Goal: Task Accomplishment & Management: Use online tool/utility

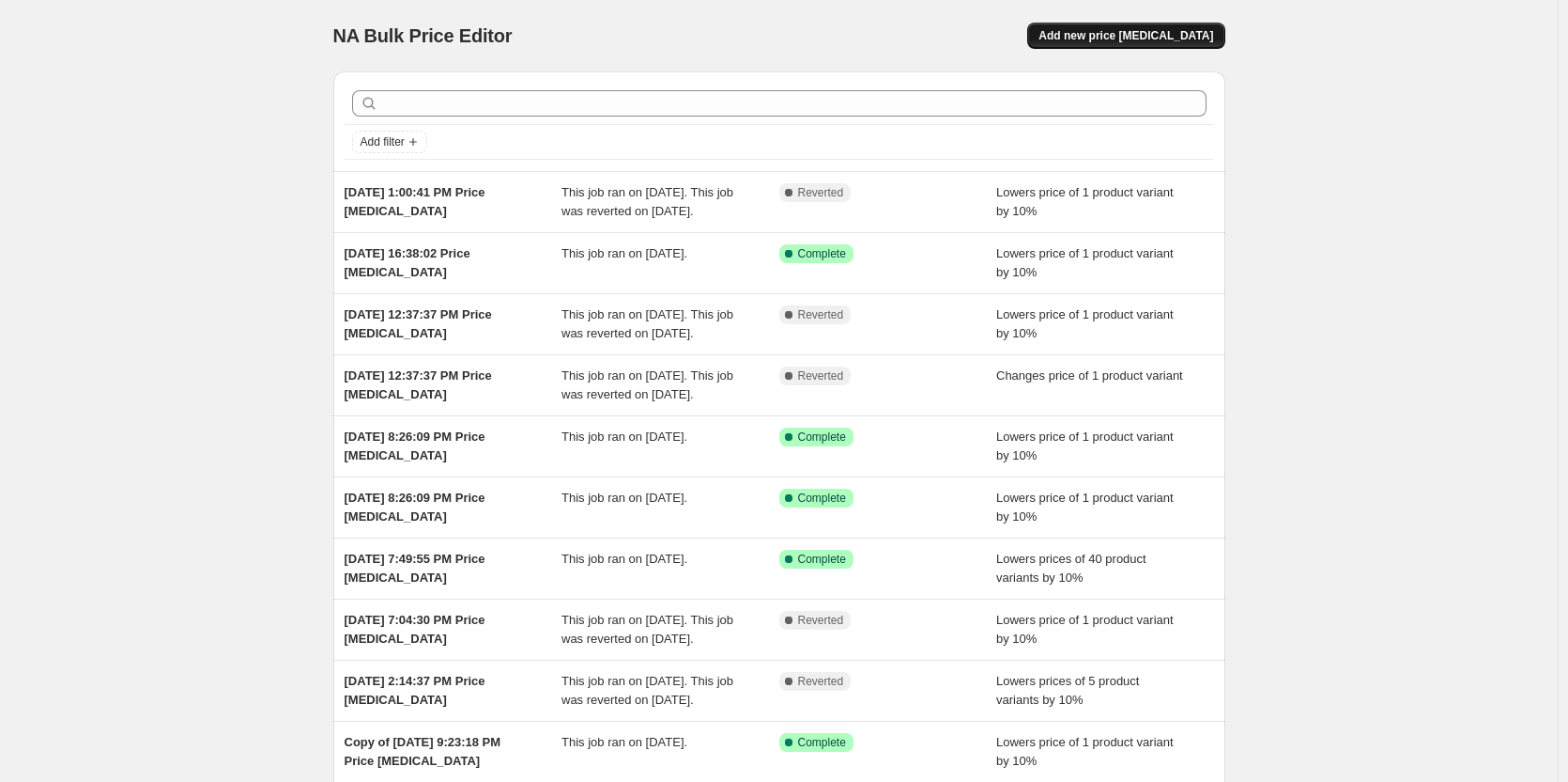
click at [1134, 48] on button "Add new price [MEDICAL_DATA]" at bounding box center [1125, 36] width 198 height 27
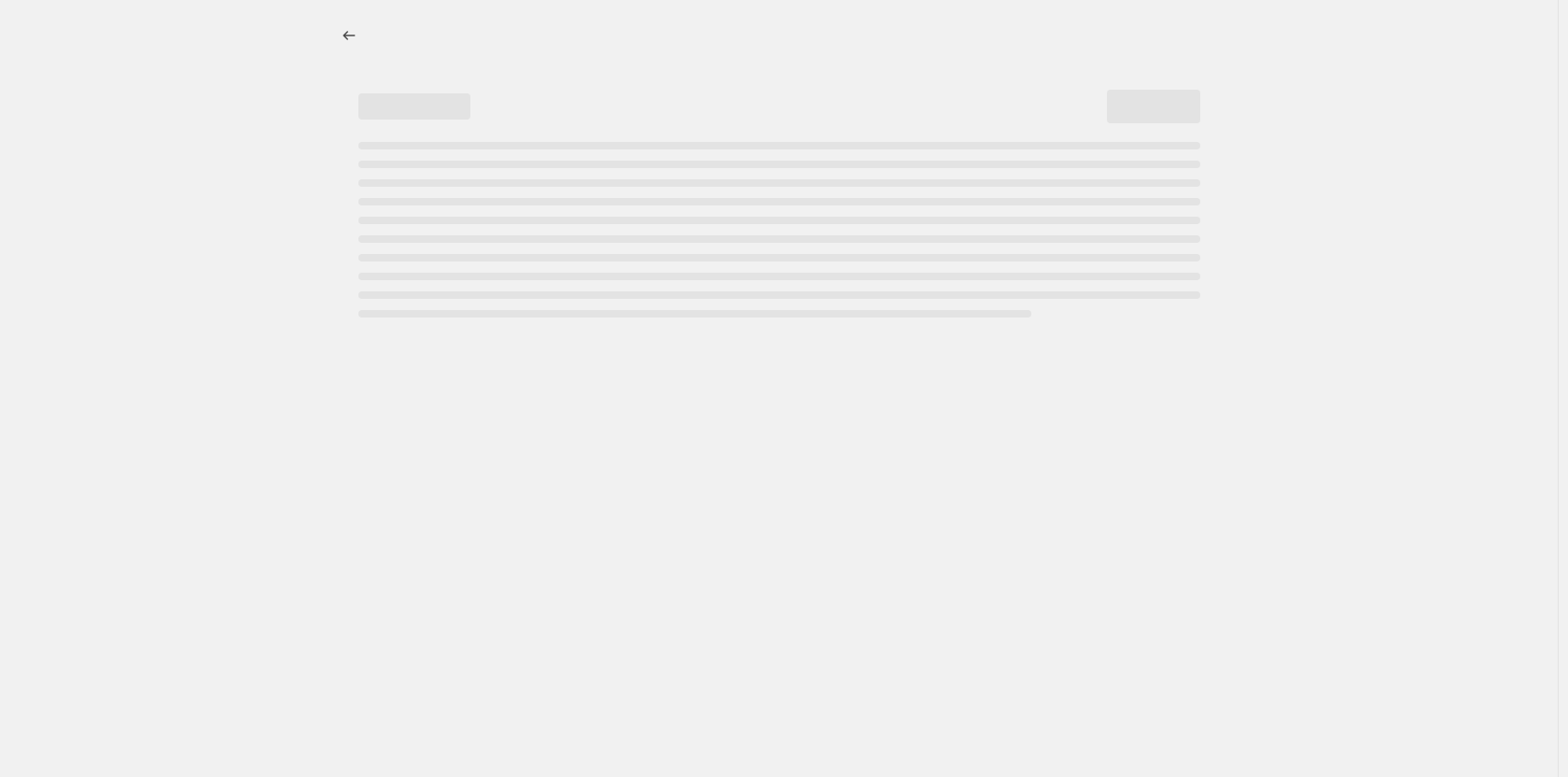
select select "percentage"
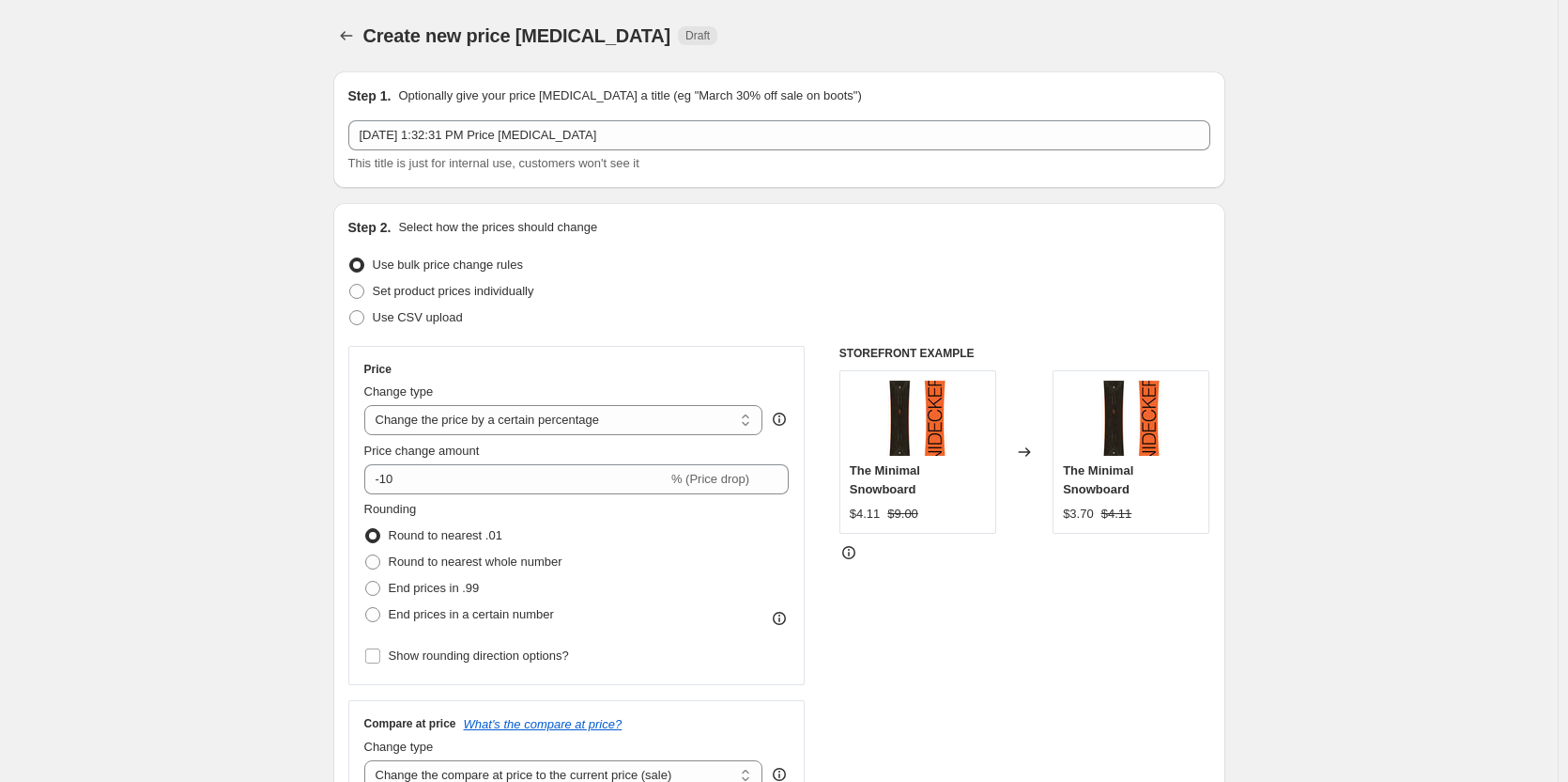
scroll to position [94, 0]
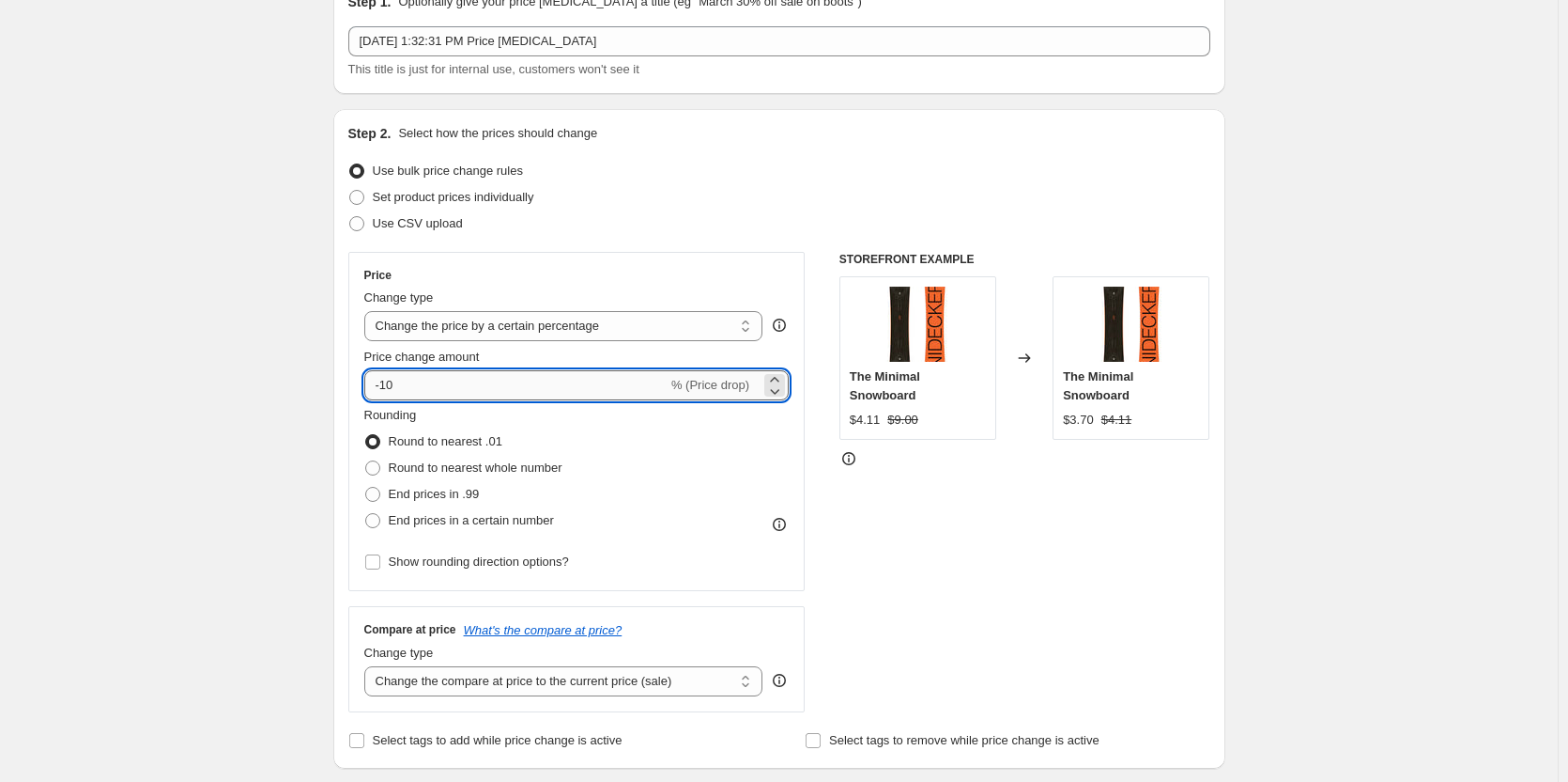
click at [556, 394] on input "-10" at bounding box center [516, 385] width 303 height 30
drag, startPoint x: 528, startPoint y: 388, endPoint x: 340, endPoint y: 381, distance: 188.1
click at [340, 381] on div "Step 2. Select how the prices should change Use bulk price change rules Set pro…" at bounding box center [779, 438] width 892 height 660
click at [773, 381] on icon at bounding box center [775, 391] width 19 height 19
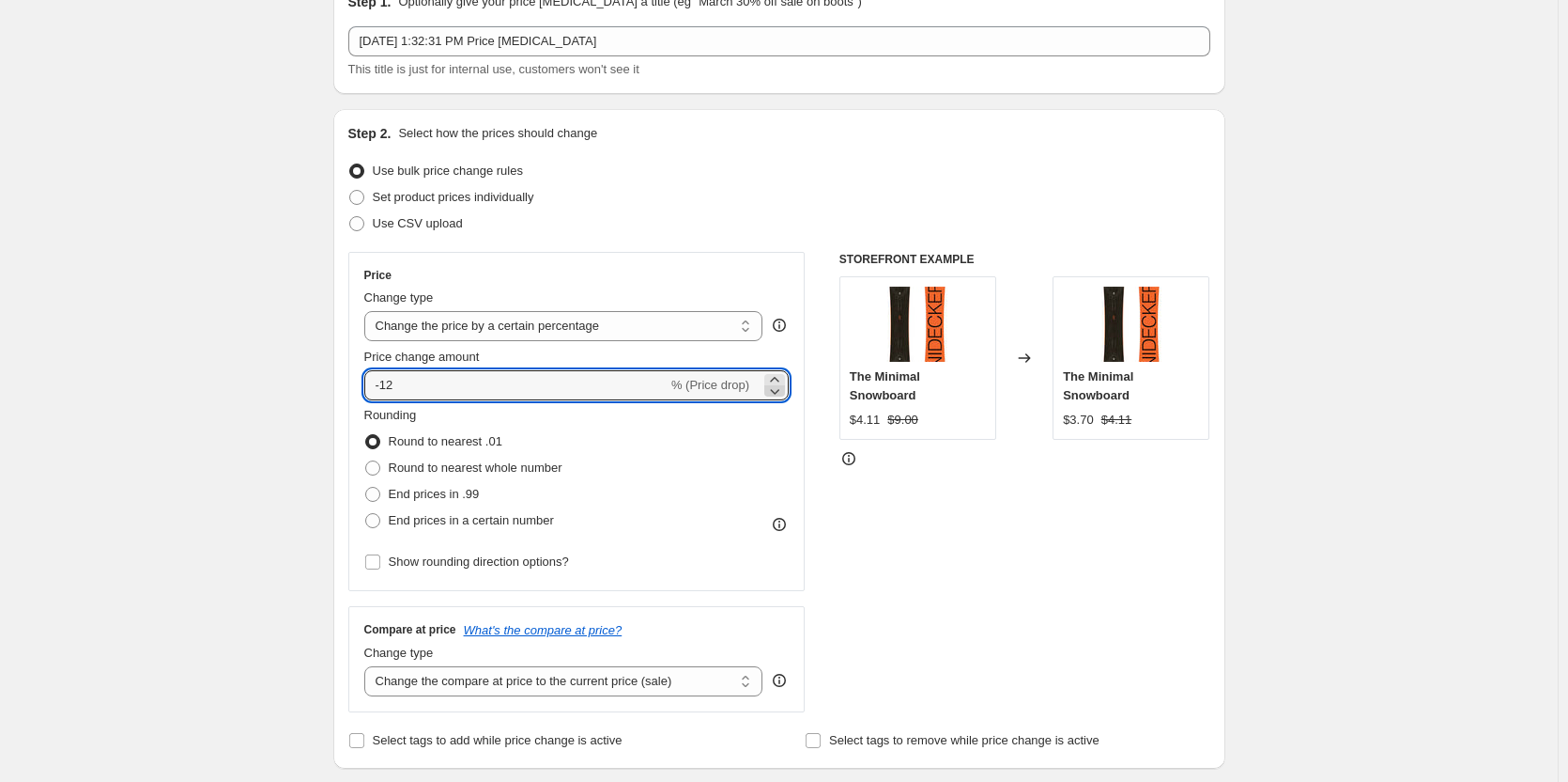
click at [773, 381] on icon at bounding box center [775, 391] width 19 height 19
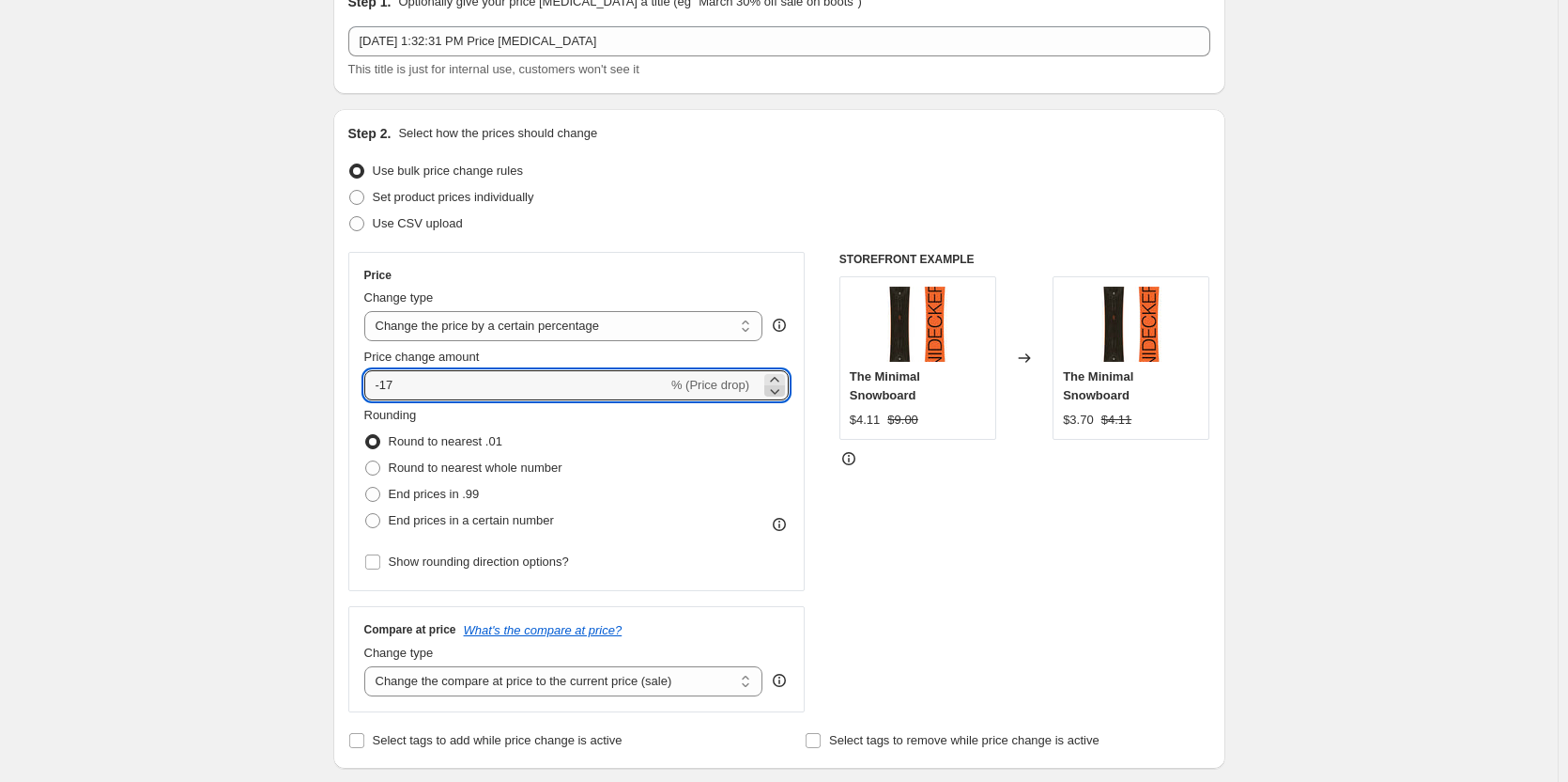
click at [773, 381] on icon at bounding box center [775, 391] width 19 height 19
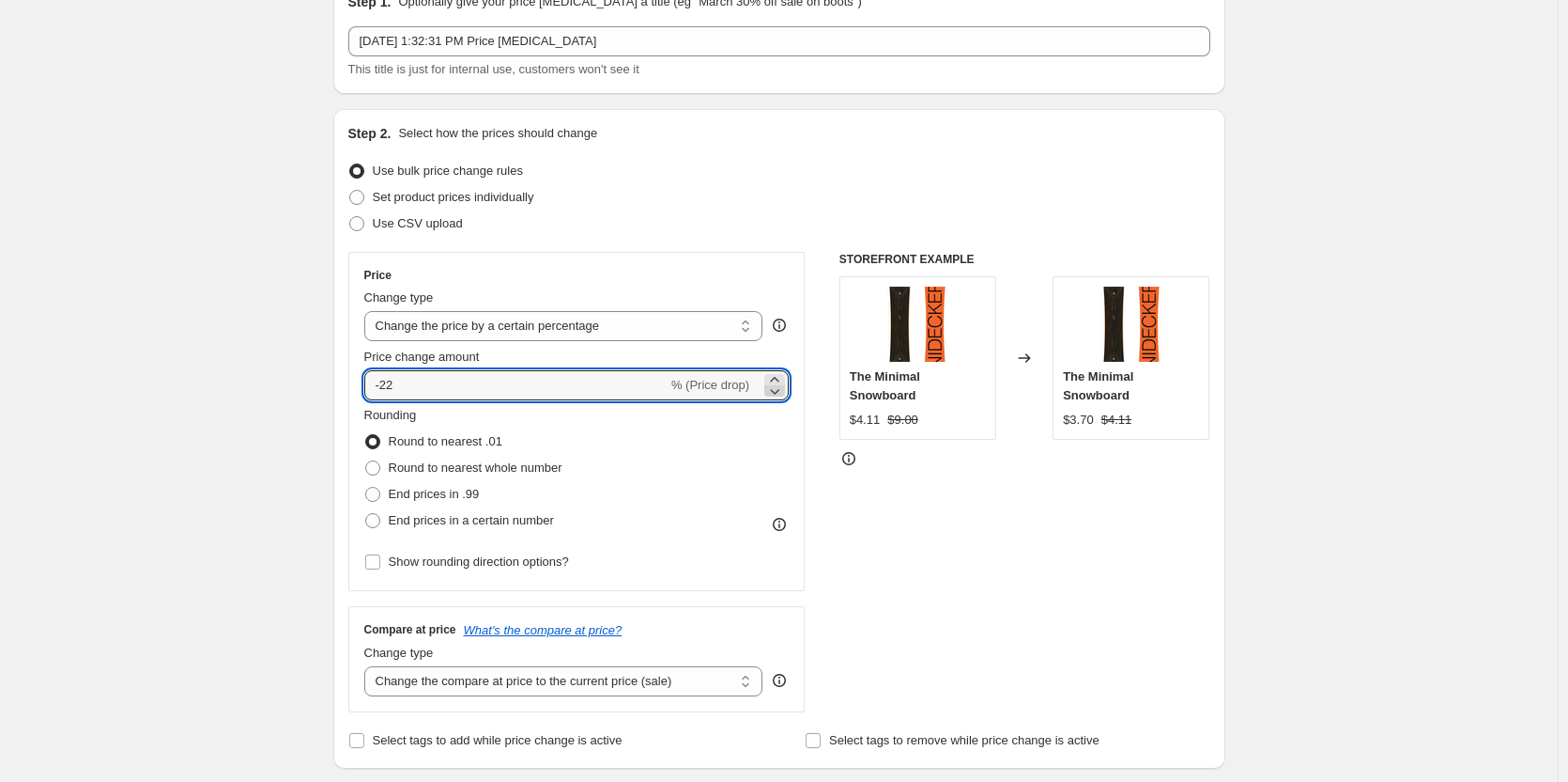
click at [773, 381] on icon at bounding box center [775, 391] width 19 height 19
click at [784, 391] on icon at bounding box center [775, 391] width 19 height 19
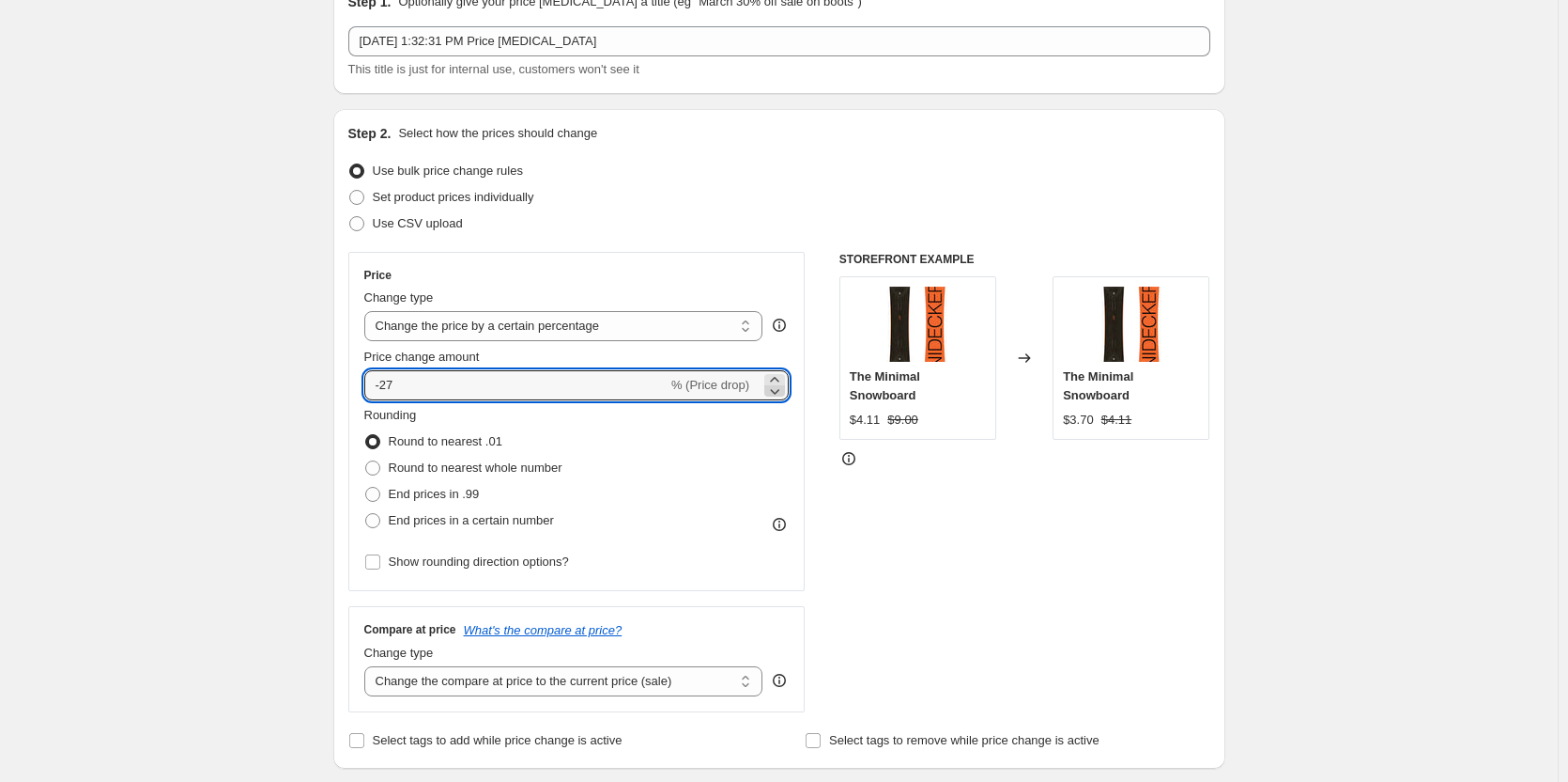
click at [784, 391] on icon at bounding box center [775, 391] width 19 height 19
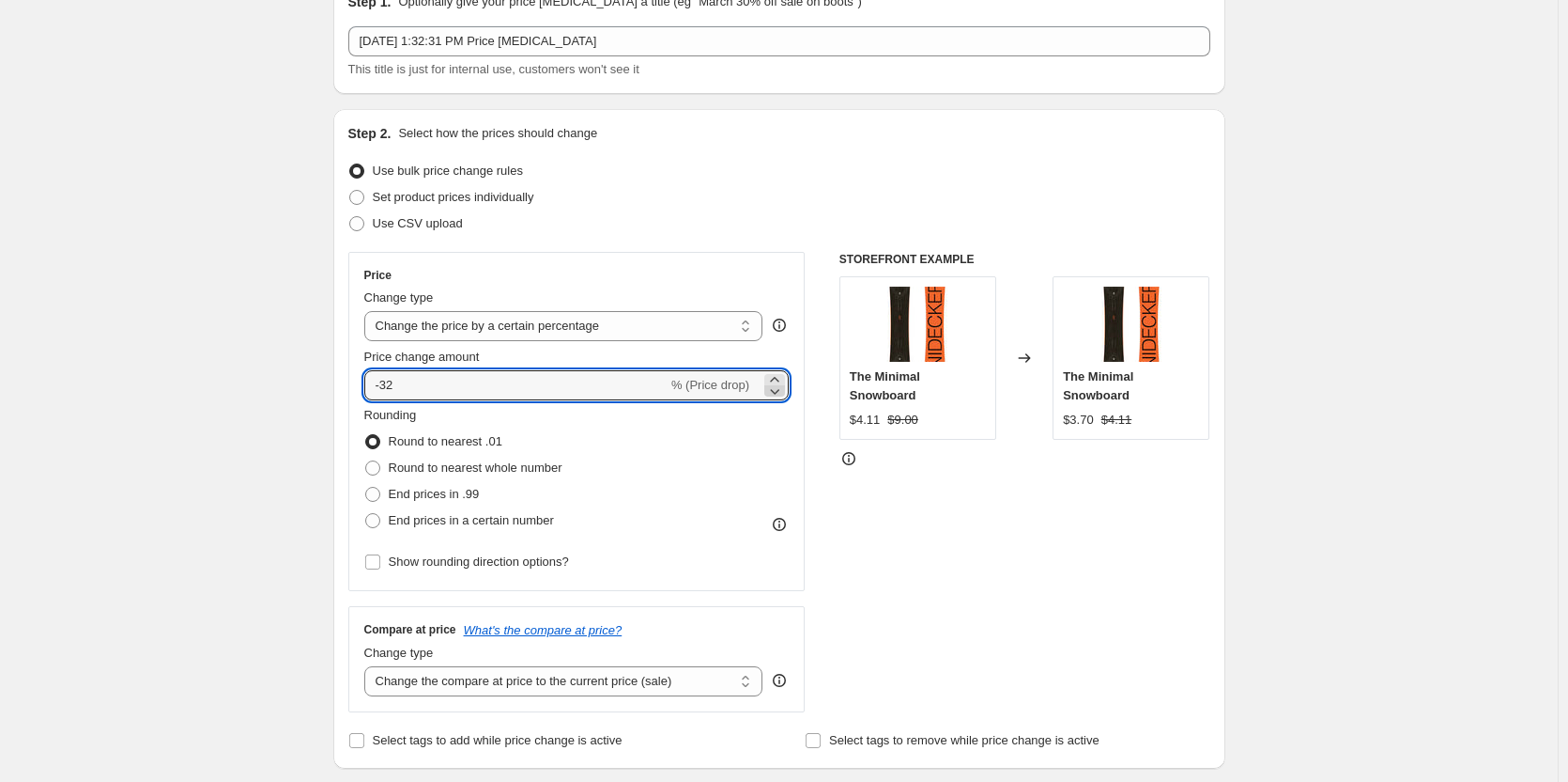
click at [784, 391] on icon at bounding box center [775, 391] width 19 height 19
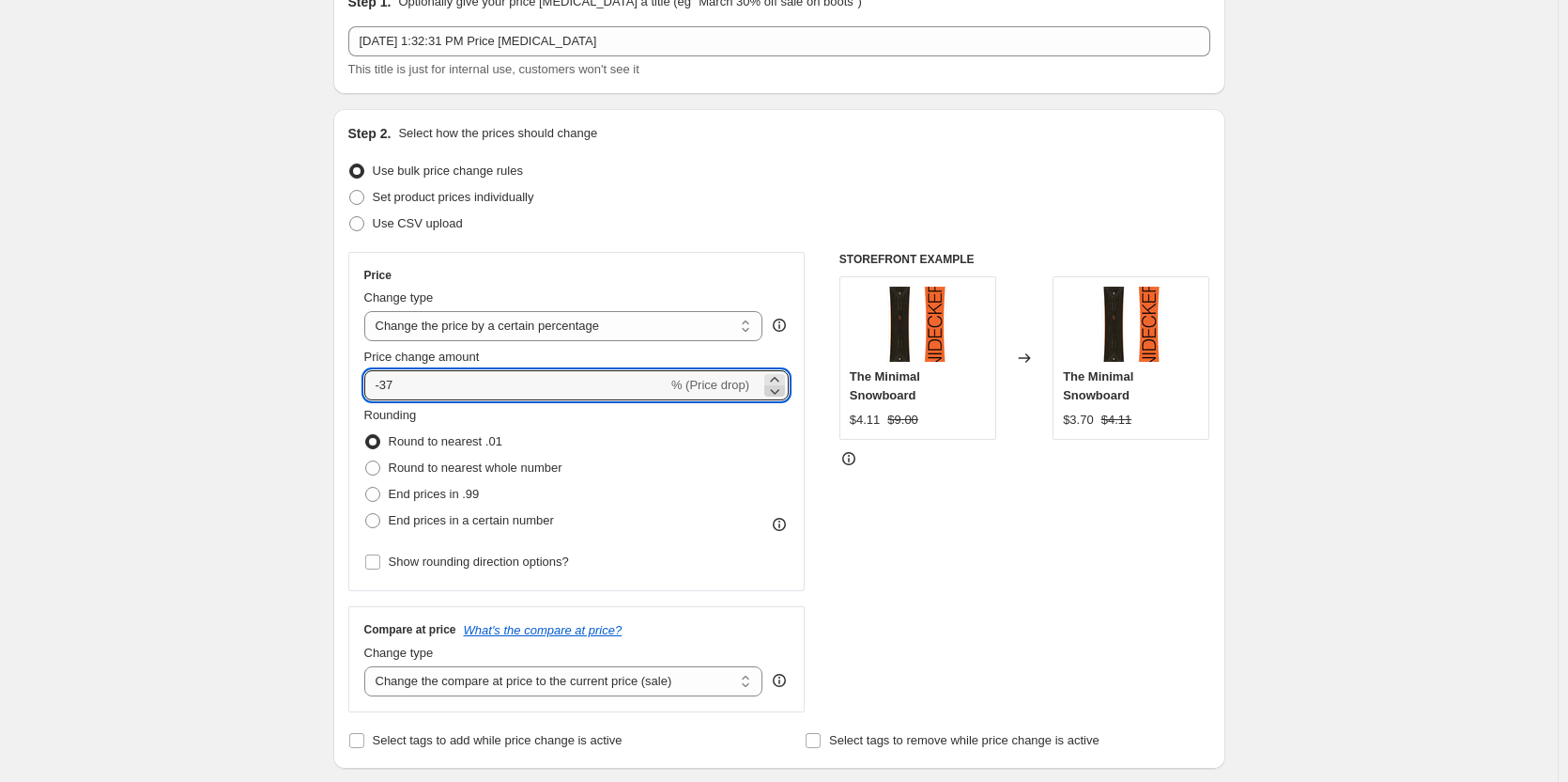
click at [784, 391] on icon at bounding box center [775, 391] width 19 height 19
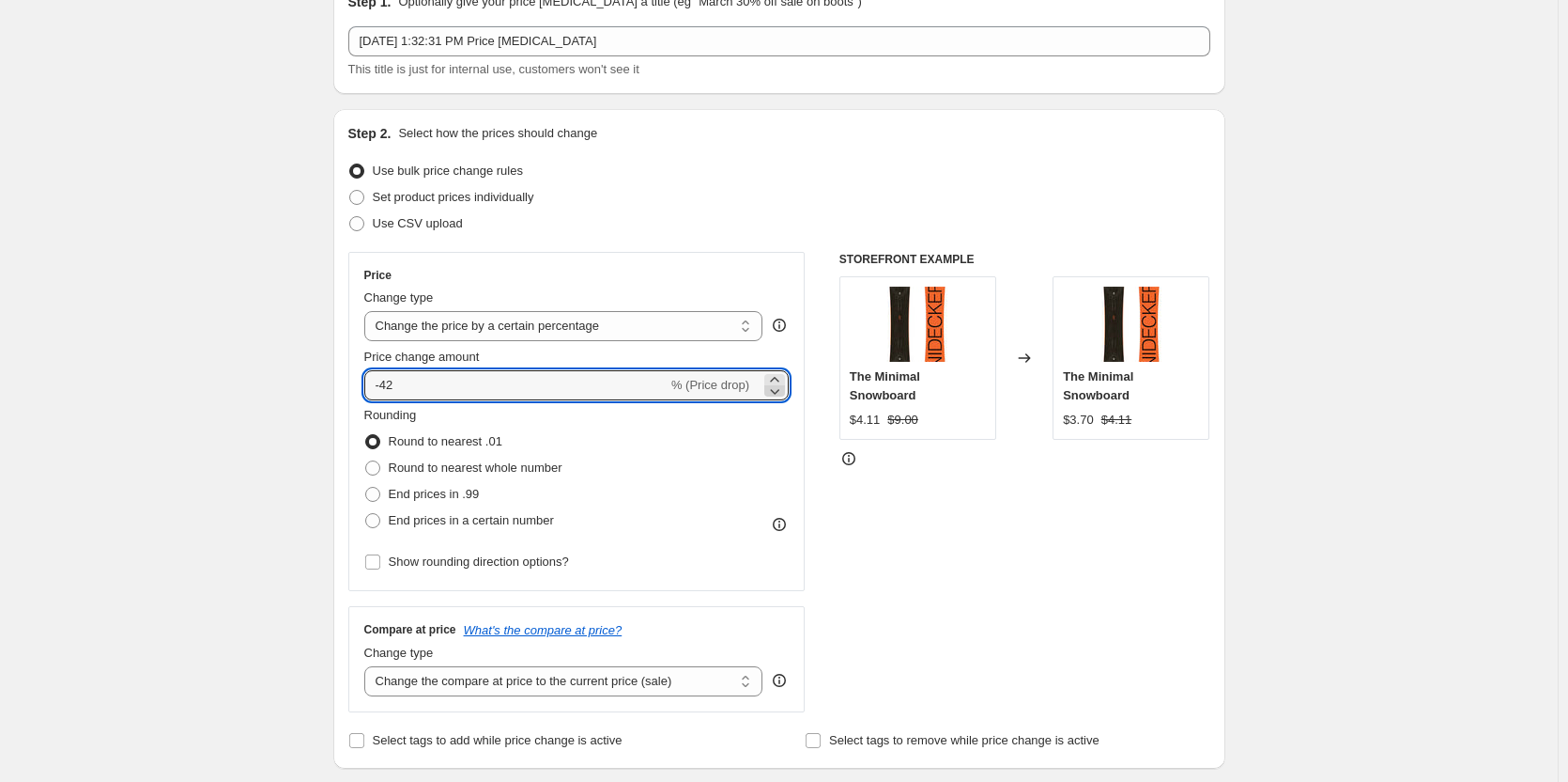
click at [784, 391] on icon at bounding box center [775, 391] width 19 height 19
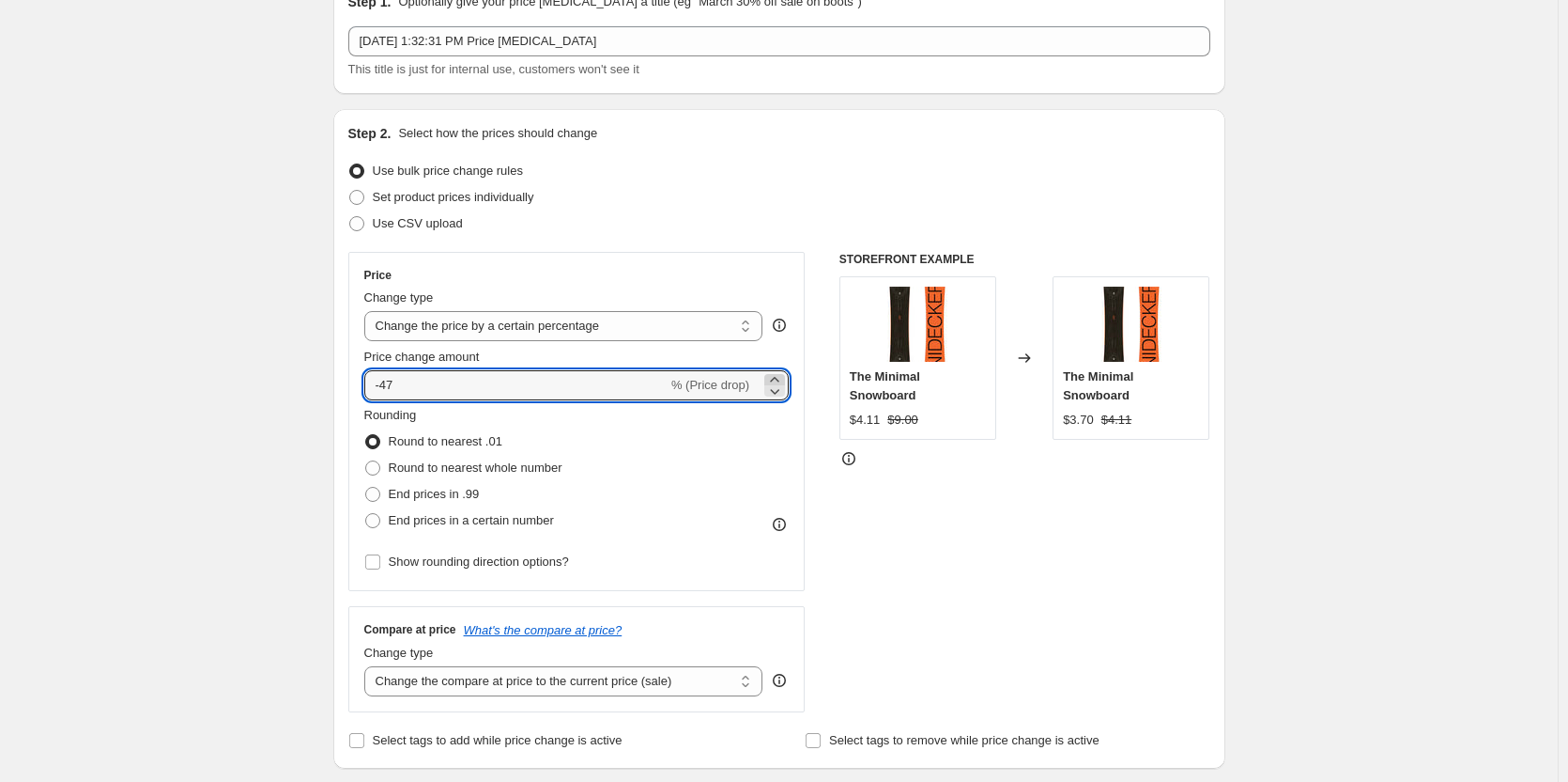
click at [774, 379] on icon at bounding box center [775, 380] width 19 height 19
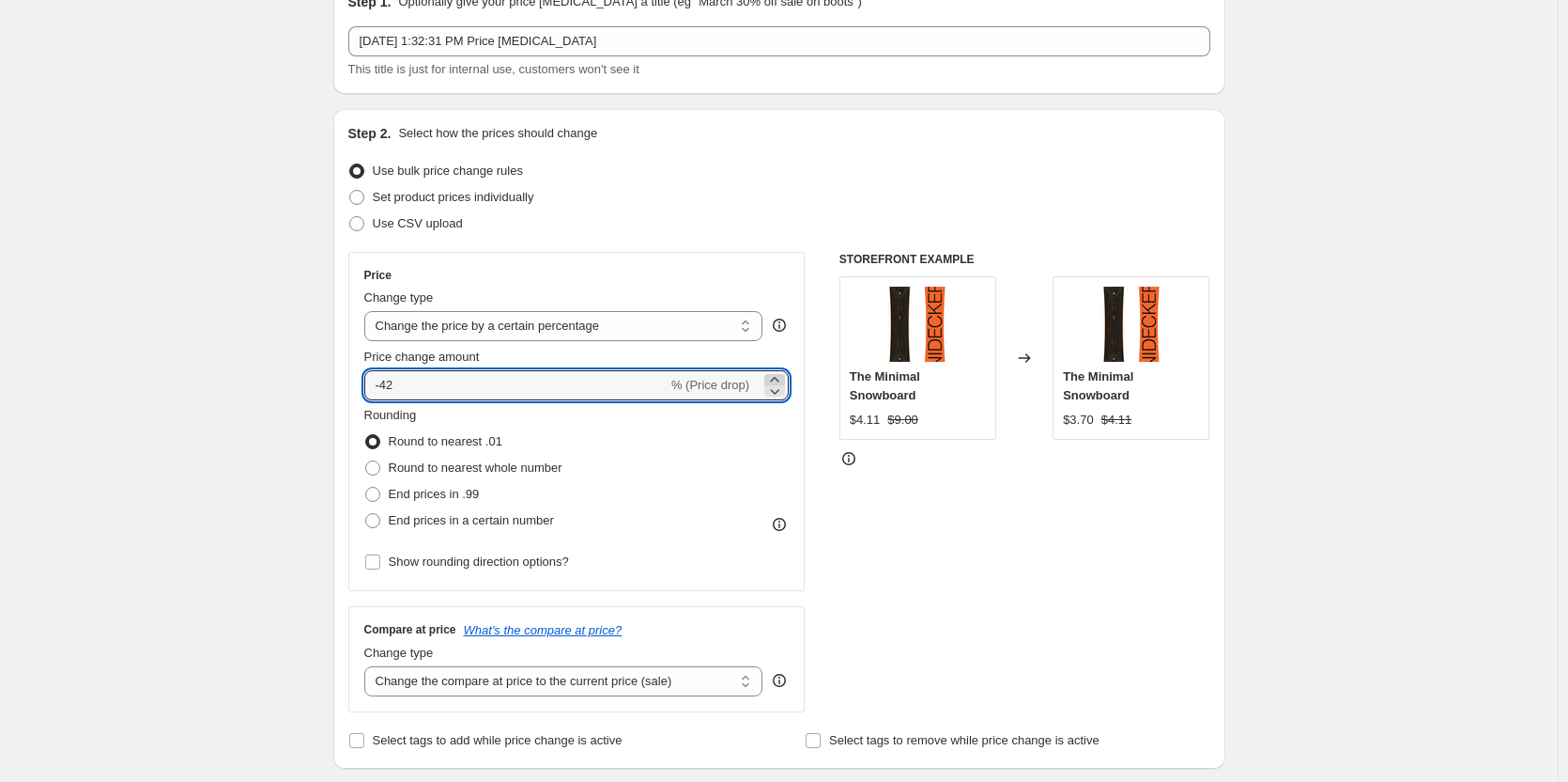
click at [774, 379] on icon at bounding box center [775, 380] width 19 height 19
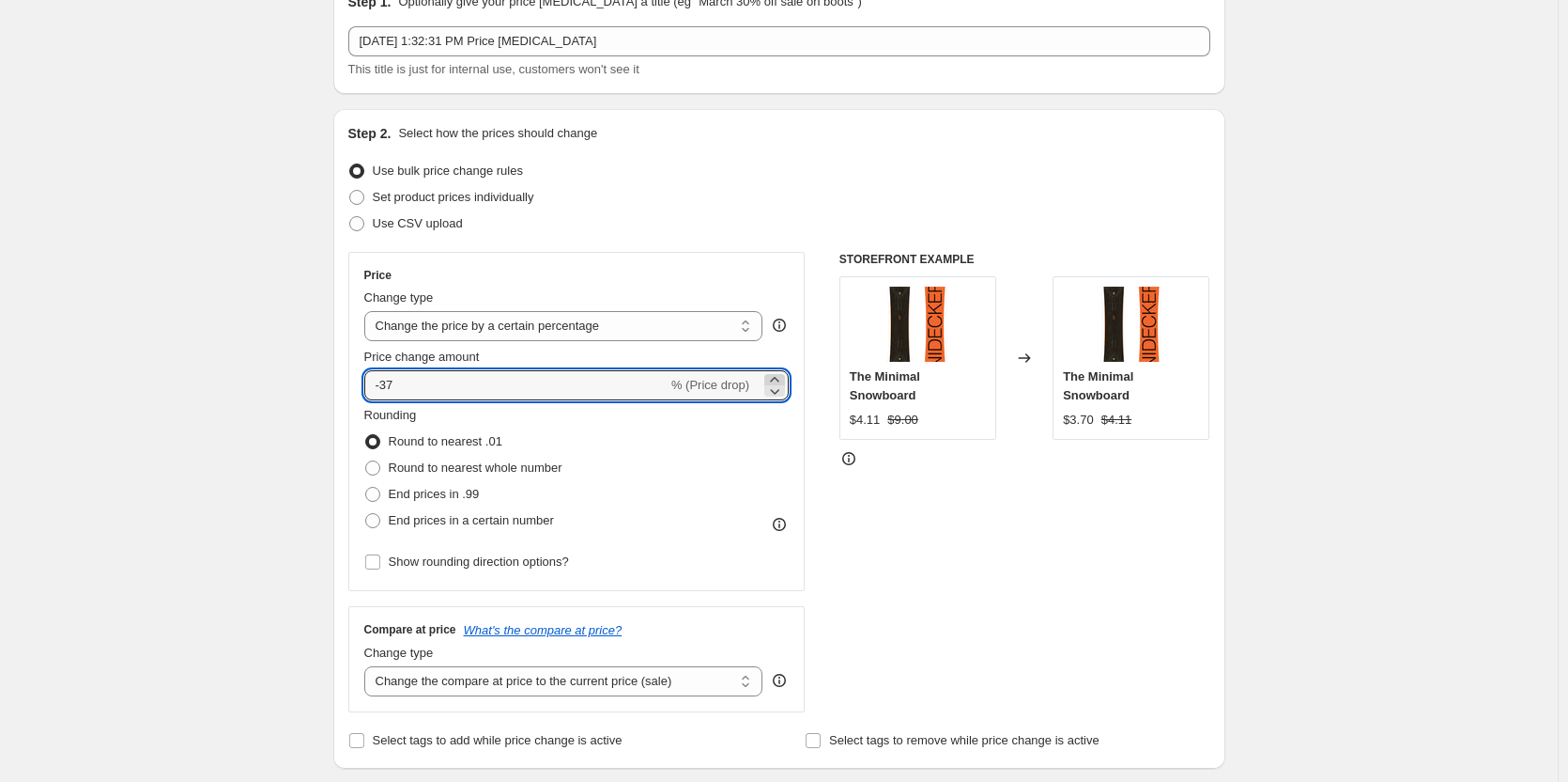
click at [774, 379] on icon at bounding box center [775, 380] width 19 height 19
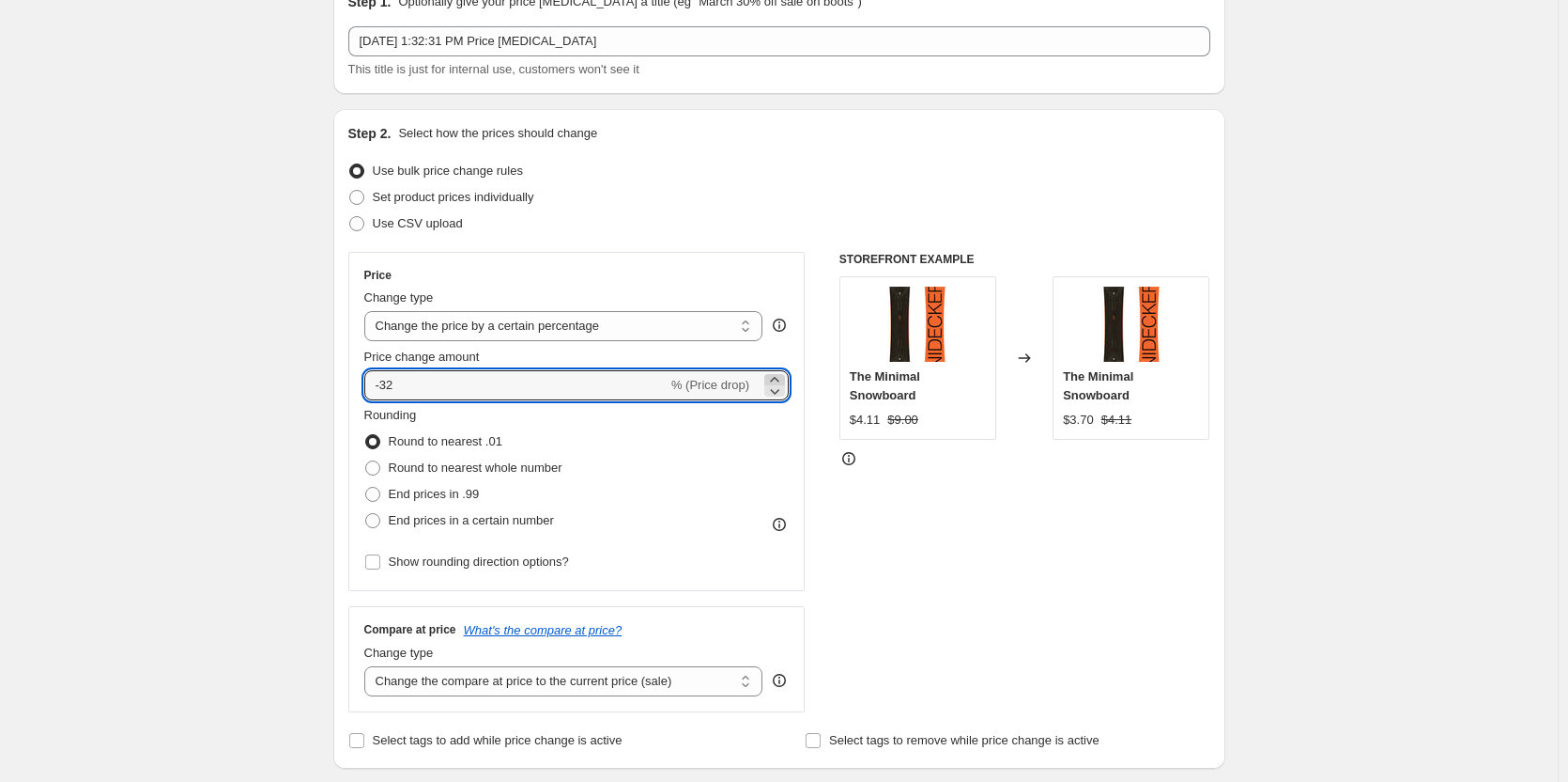
click at [774, 379] on icon at bounding box center [775, 380] width 19 height 19
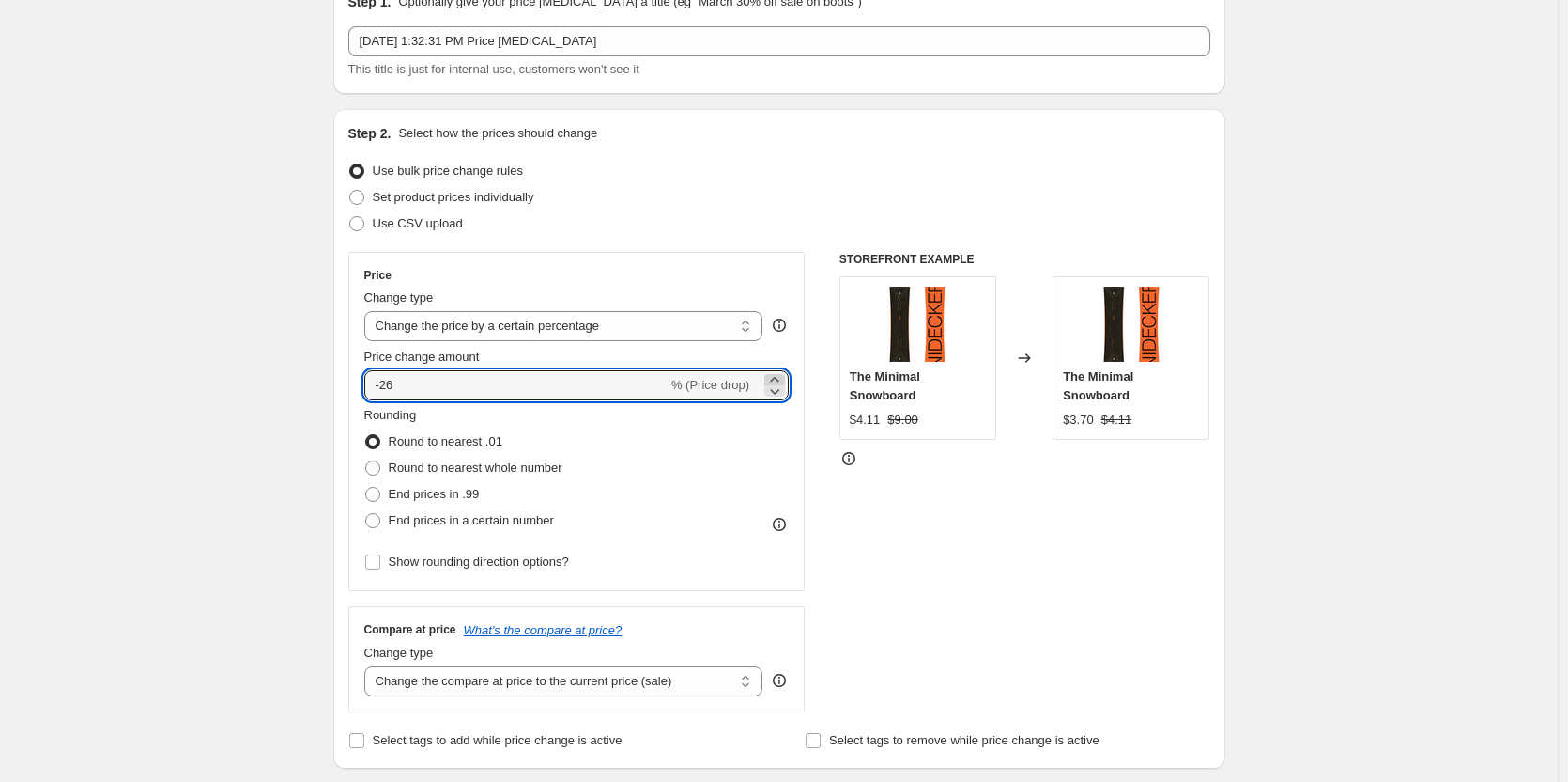
click at [774, 379] on icon at bounding box center [775, 380] width 19 height 19
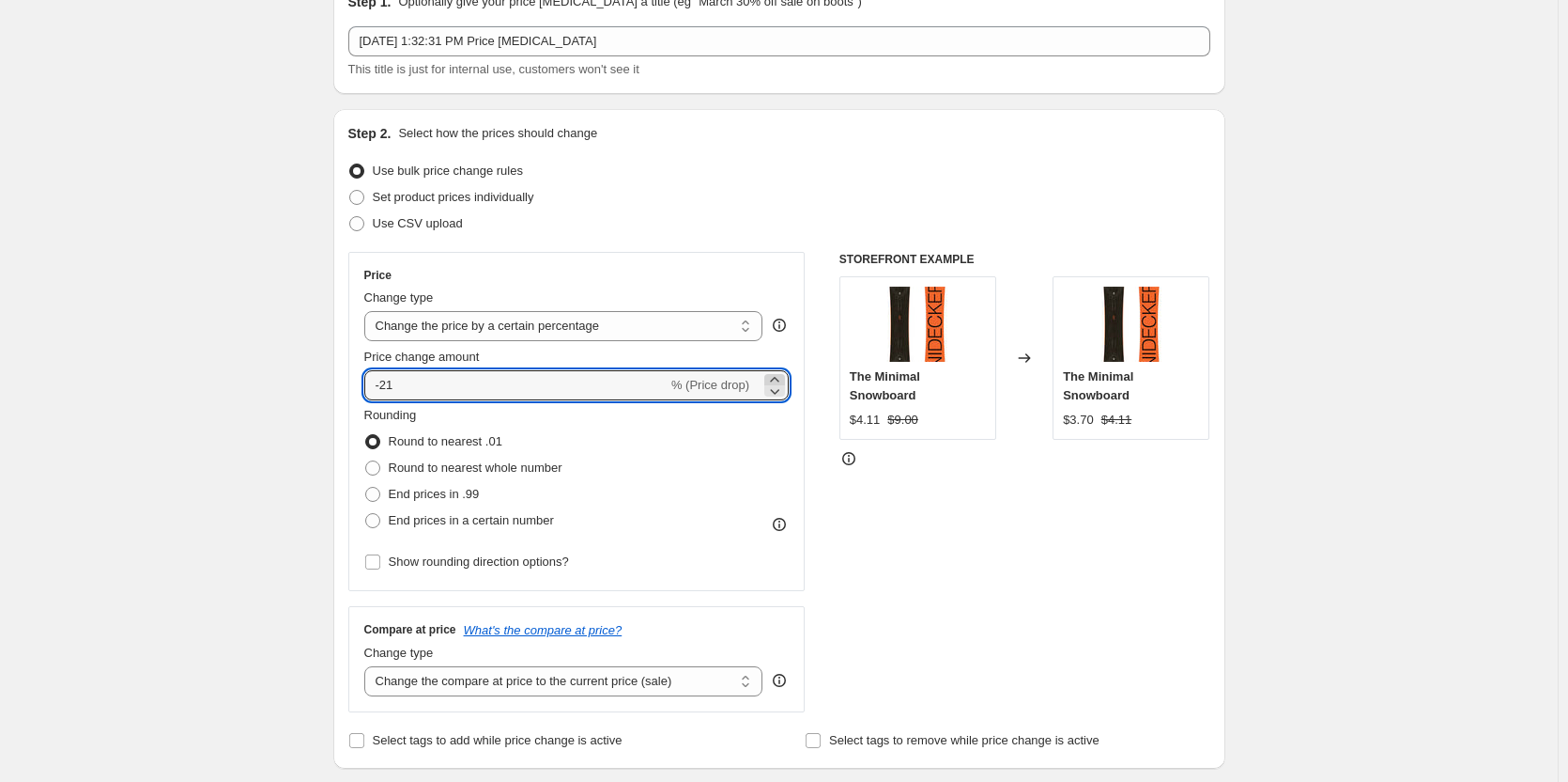
click at [774, 379] on icon at bounding box center [775, 380] width 19 height 19
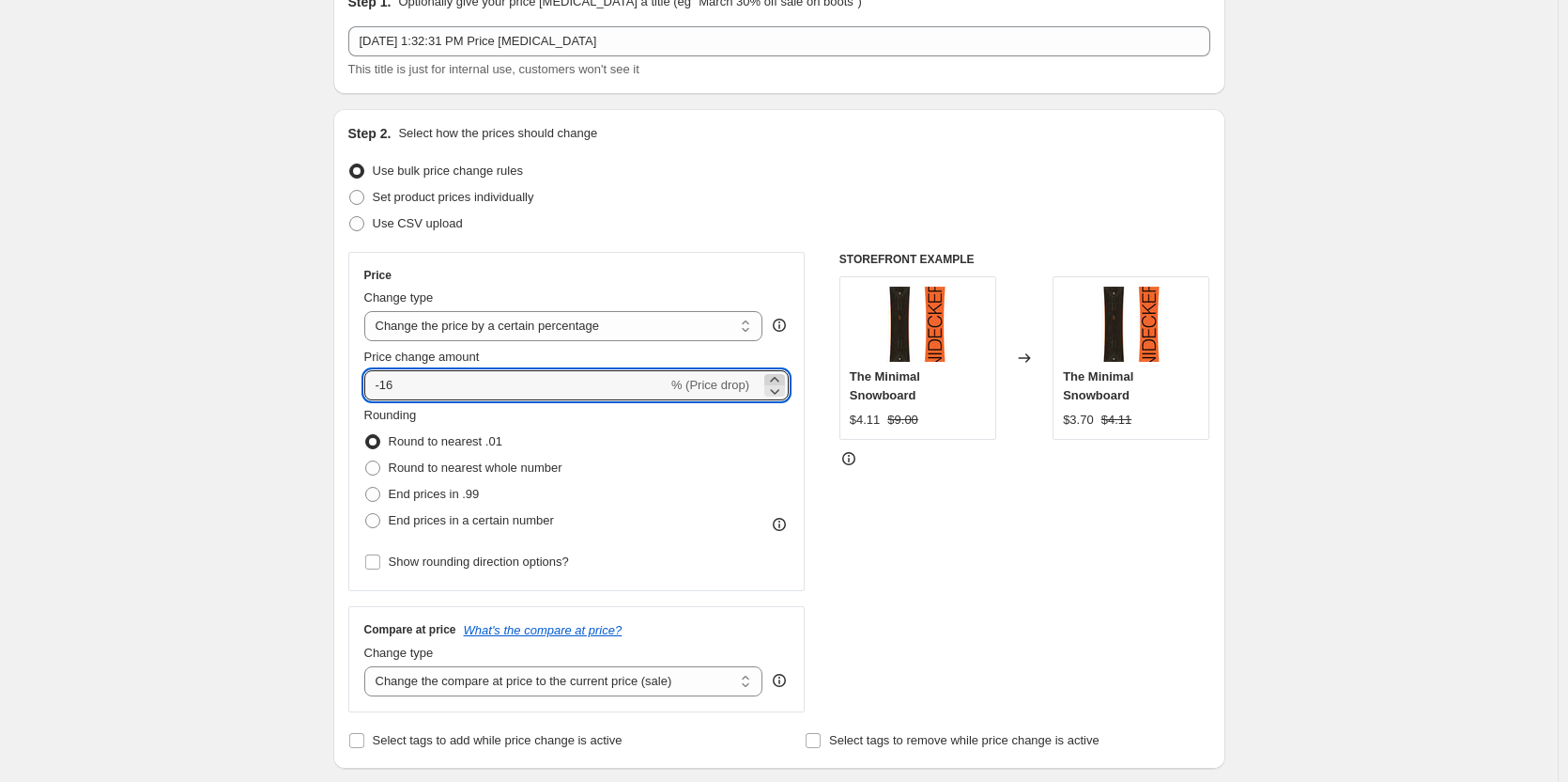
click at [774, 379] on icon at bounding box center [775, 380] width 19 height 19
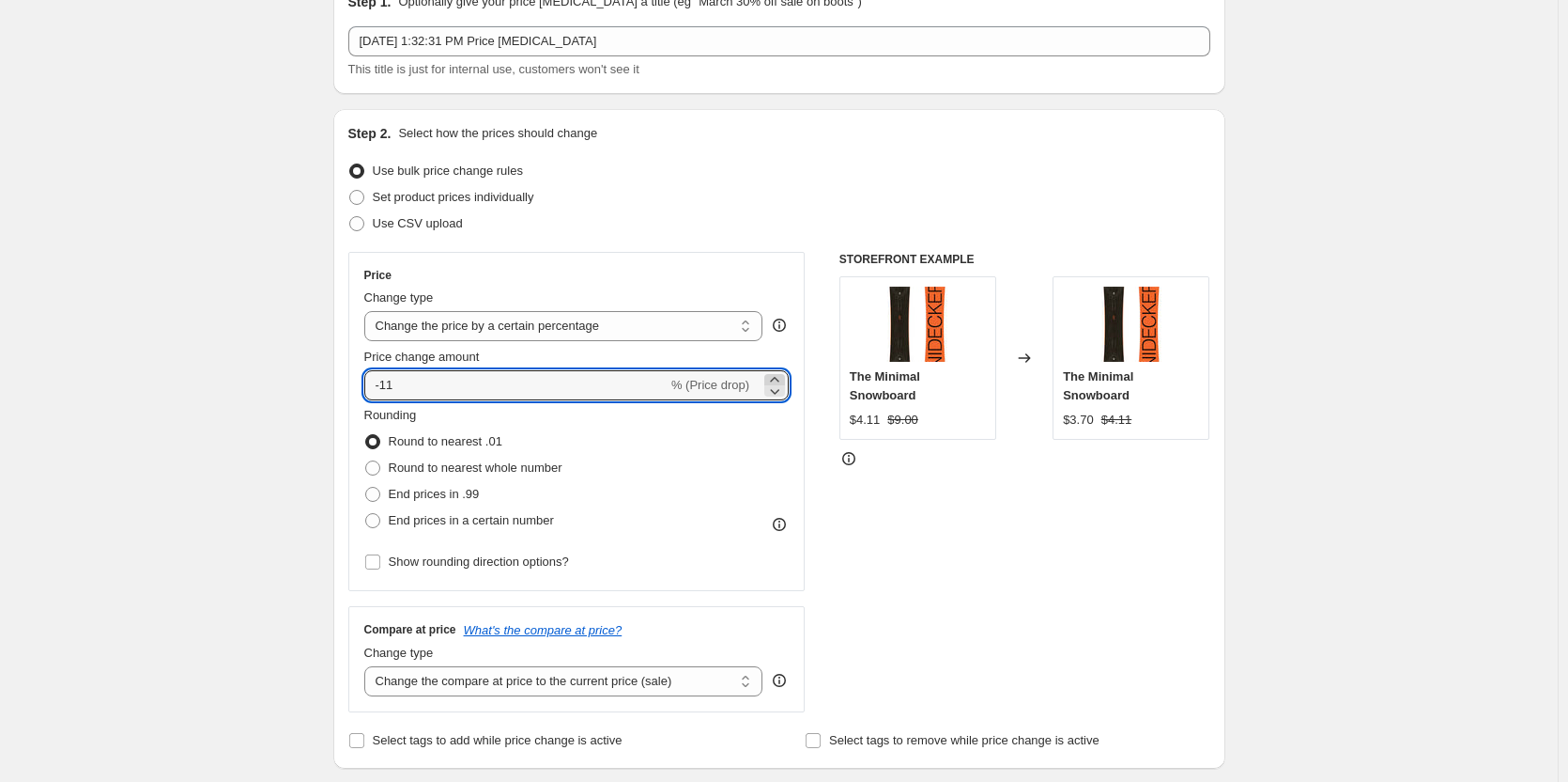
click at [774, 379] on icon at bounding box center [775, 380] width 19 height 19
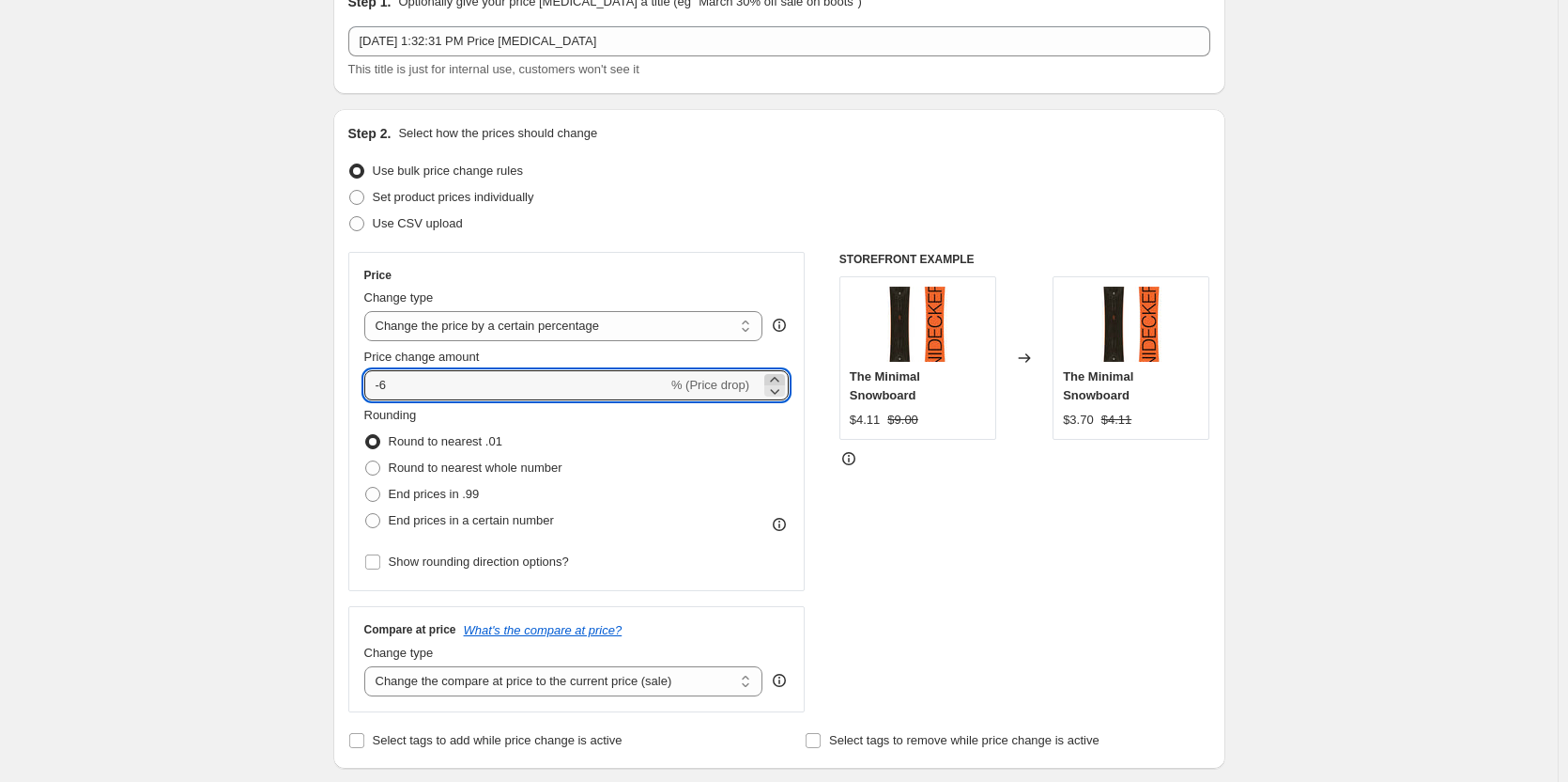
click at [774, 379] on icon at bounding box center [775, 380] width 19 height 19
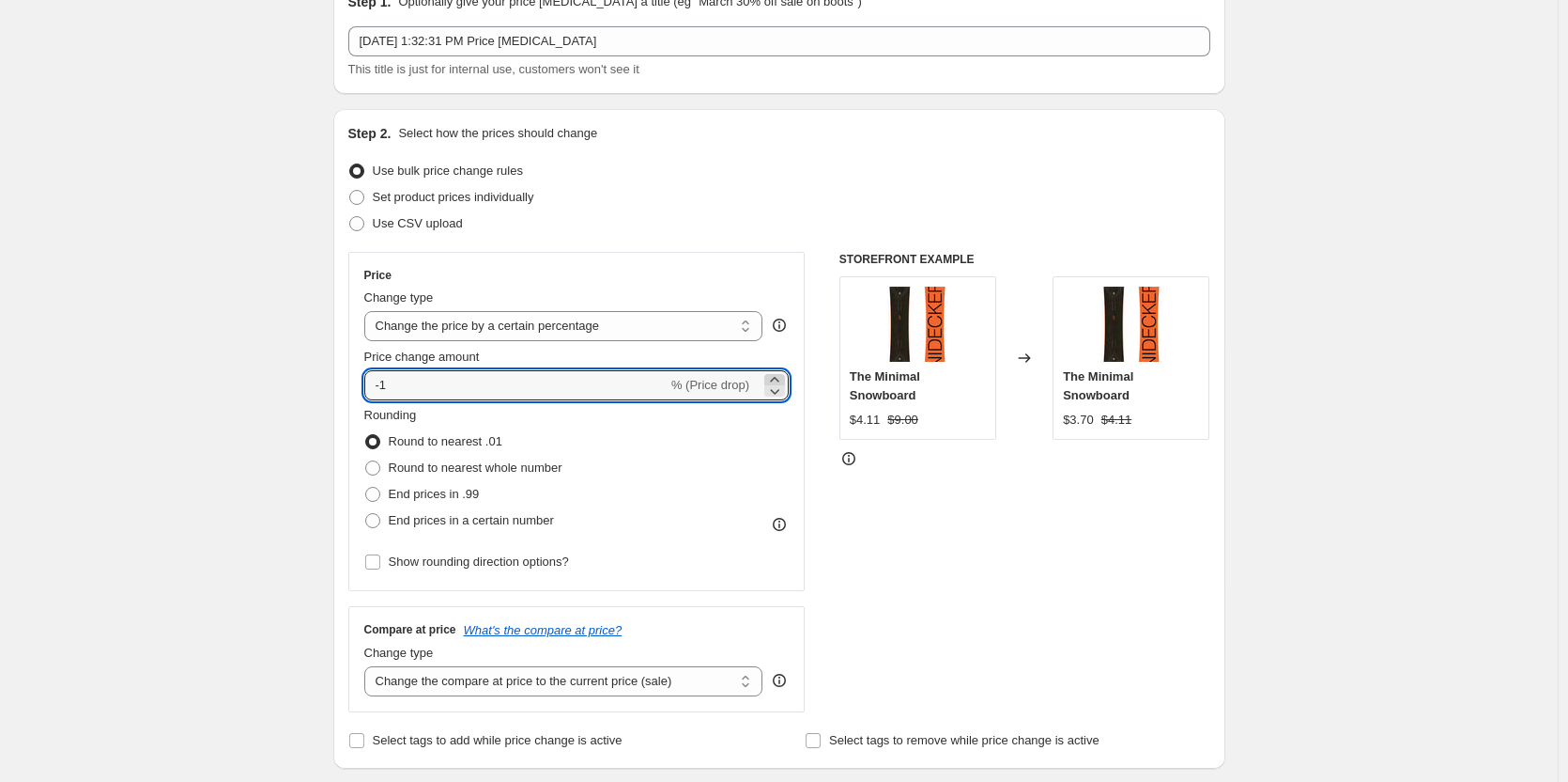
click at [774, 379] on icon at bounding box center [775, 380] width 19 height 19
click at [777, 395] on icon at bounding box center [775, 391] width 19 height 19
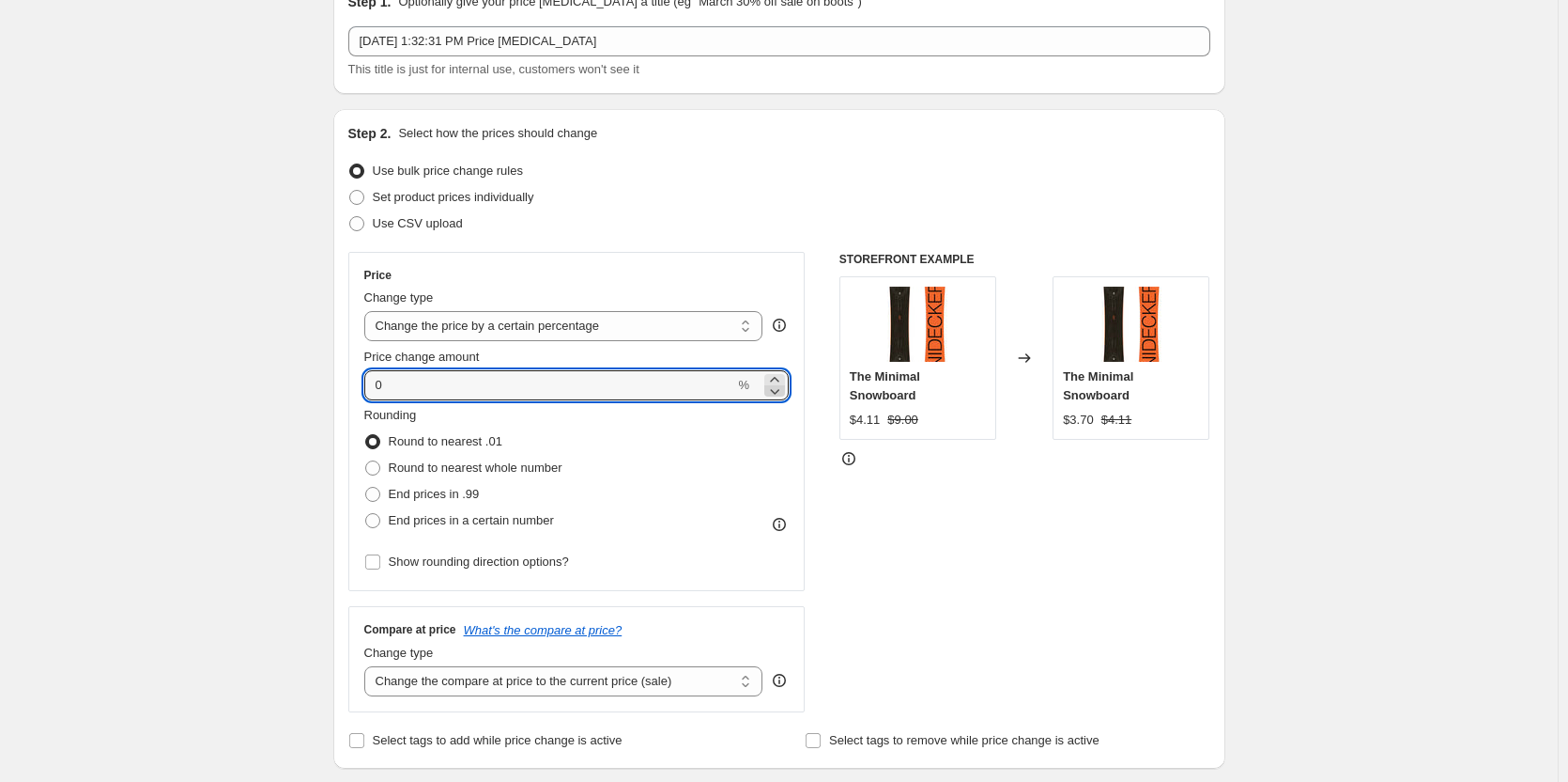
click at [777, 395] on icon at bounding box center [775, 391] width 19 height 19
click at [771, 374] on icon at bounding box center [775, 380] width 19 height 19
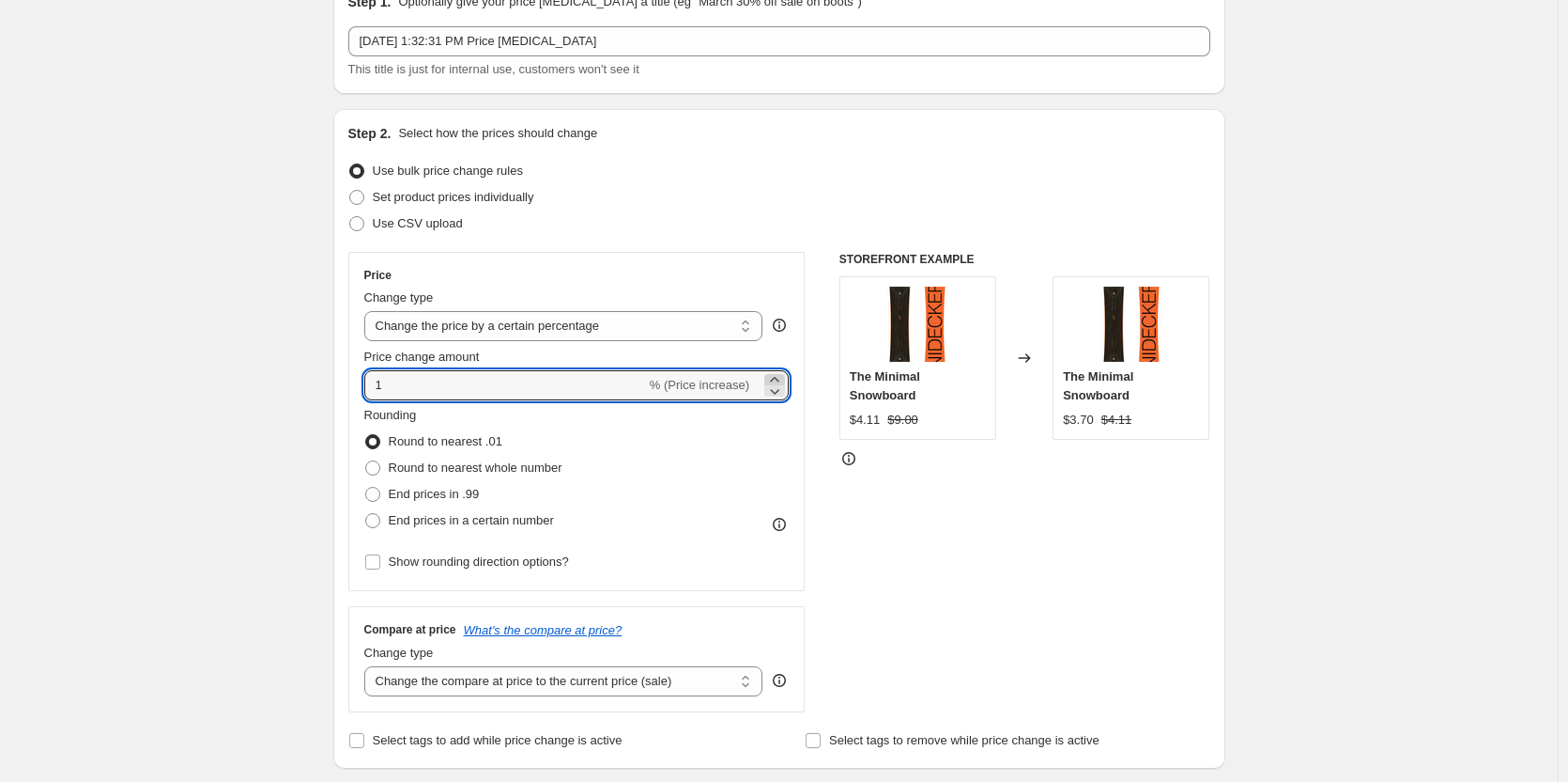
click at [771, 374] on icon at bounding box center [775, 380] width 19 height 19
click at [777, 388] on icon at bounding box center [775, 391] width 19 height 19
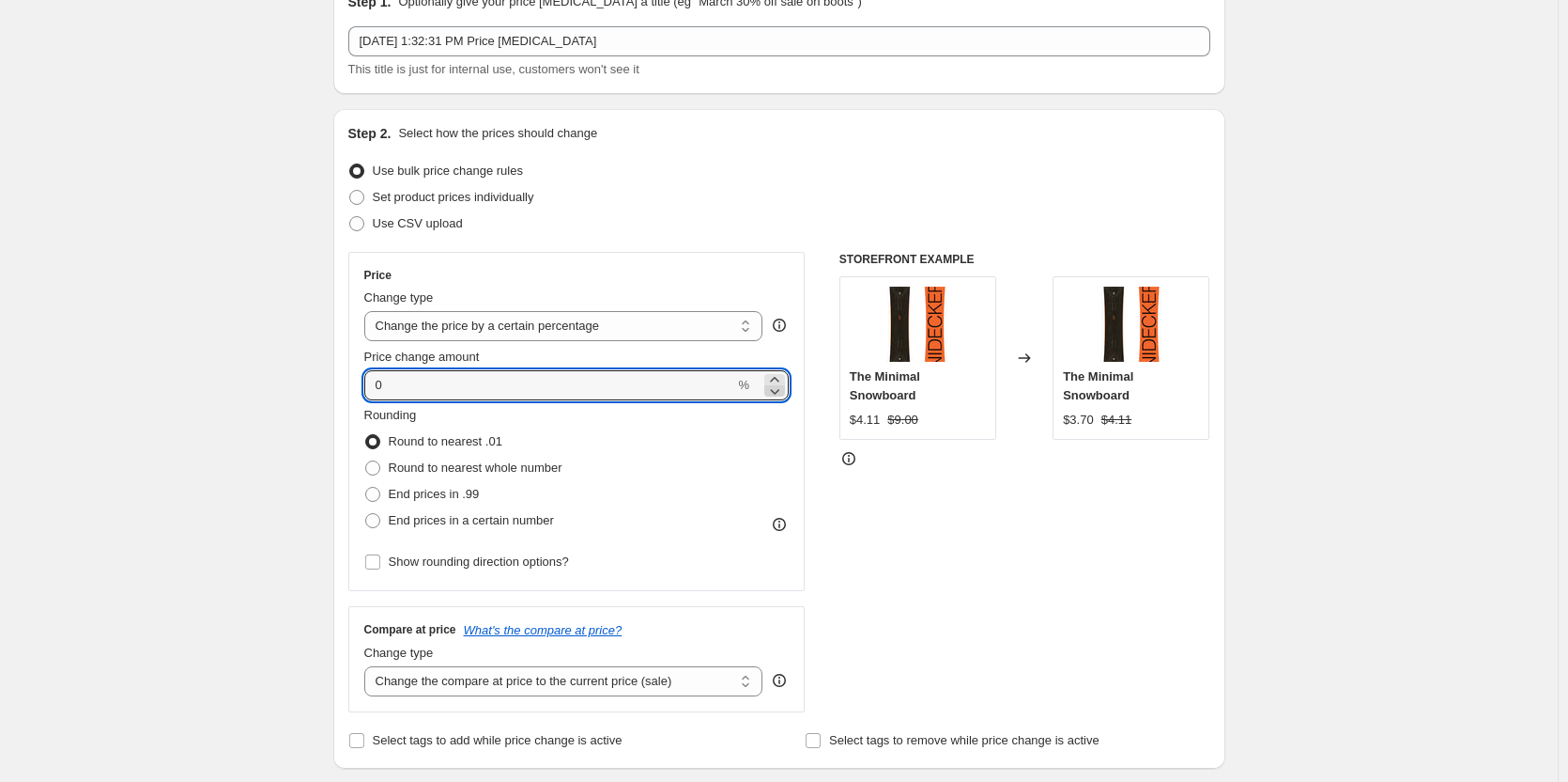
click at [777, 388] on icon at bounding box center [775, 391] width 19 height 19
click at [777, 375] on icon at bounding box center [775, 380] width 19 height 19
click at [783, 377] on icon at bounding box center [775, 380] width 19 height 19
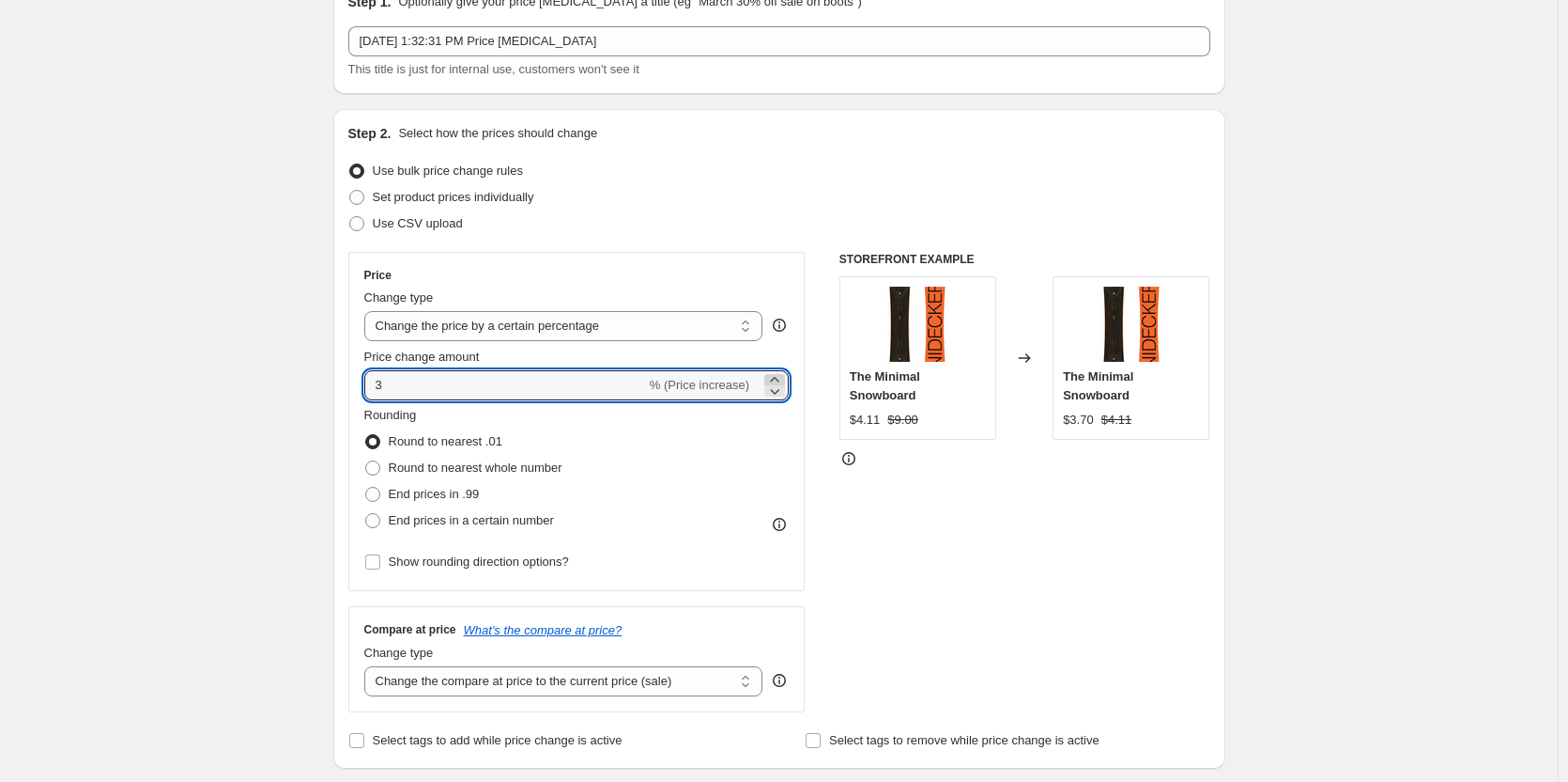
click at [783, 377] on icon at bounding box center [775, 380] width 19 height 19
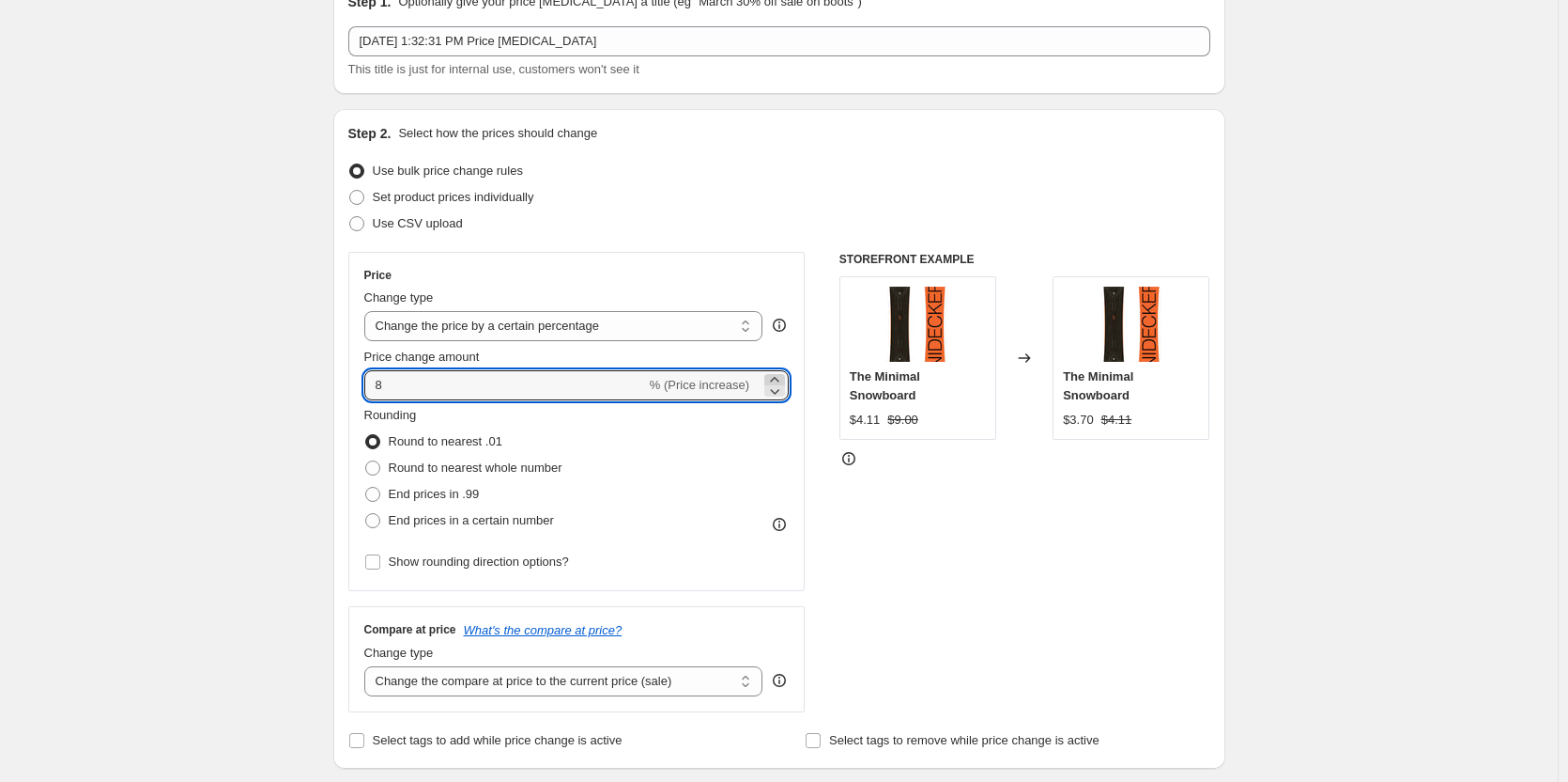
click at [783, 377] on icon at bounding box center [775, 380] width 19 height 19
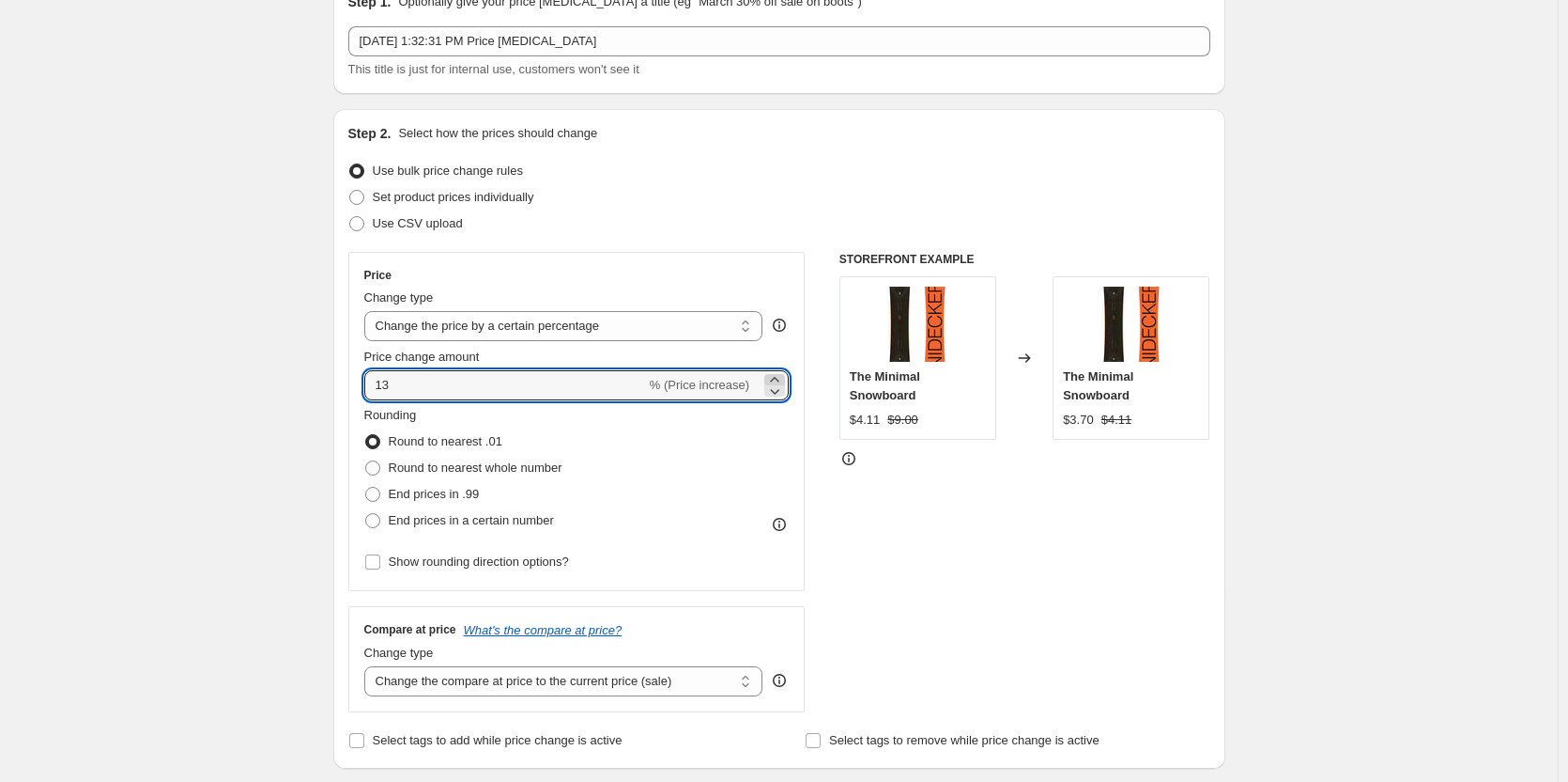
click at [783, 377] on icon at bounding box center [775, 380] width 19 height 19
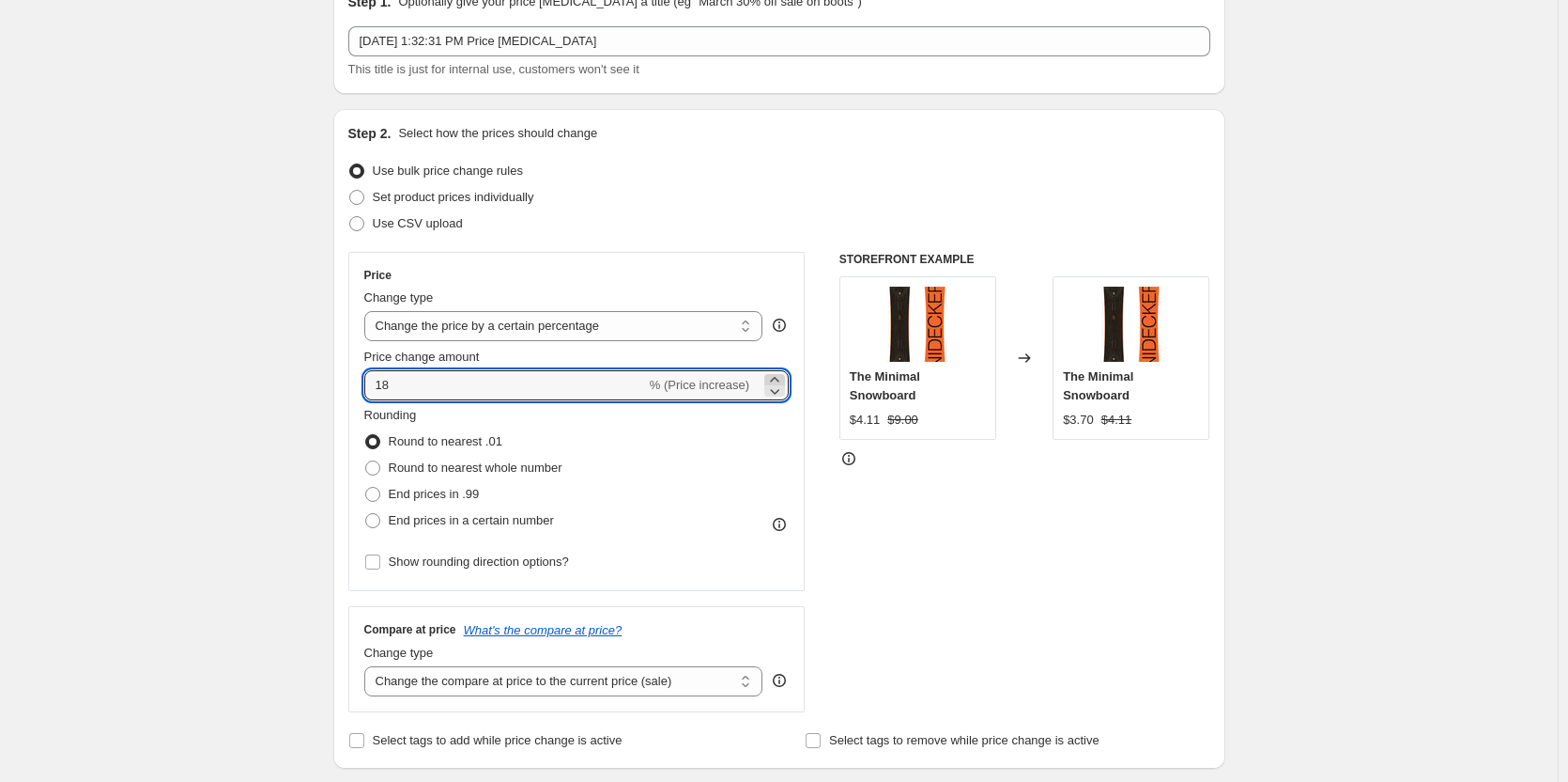
click at [783, 377] on icon at bounding box center [775, 380] width 19 height 19
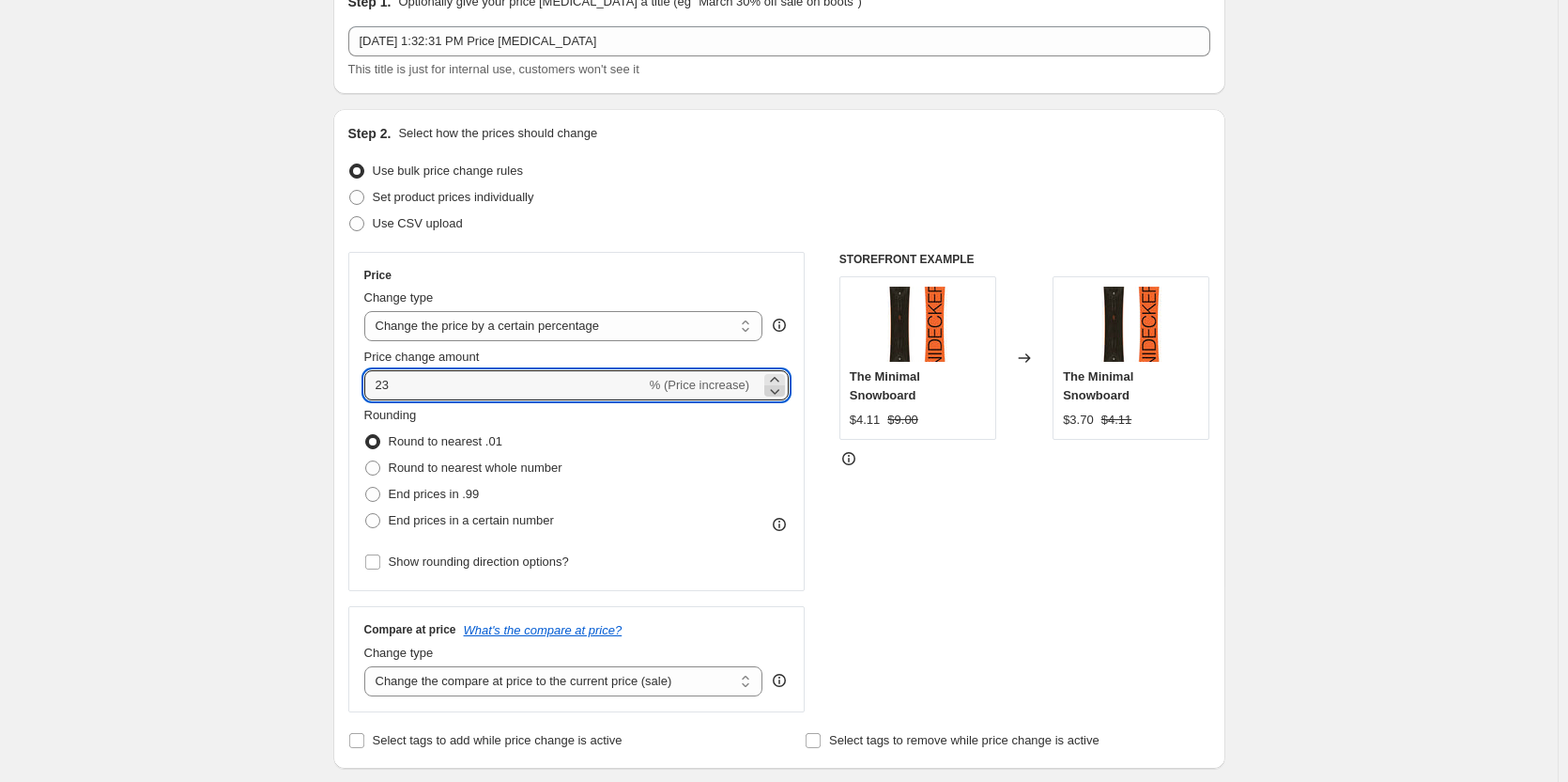
click at [778, 391] on icon at bounding box center [776, 391] width 10 height 6
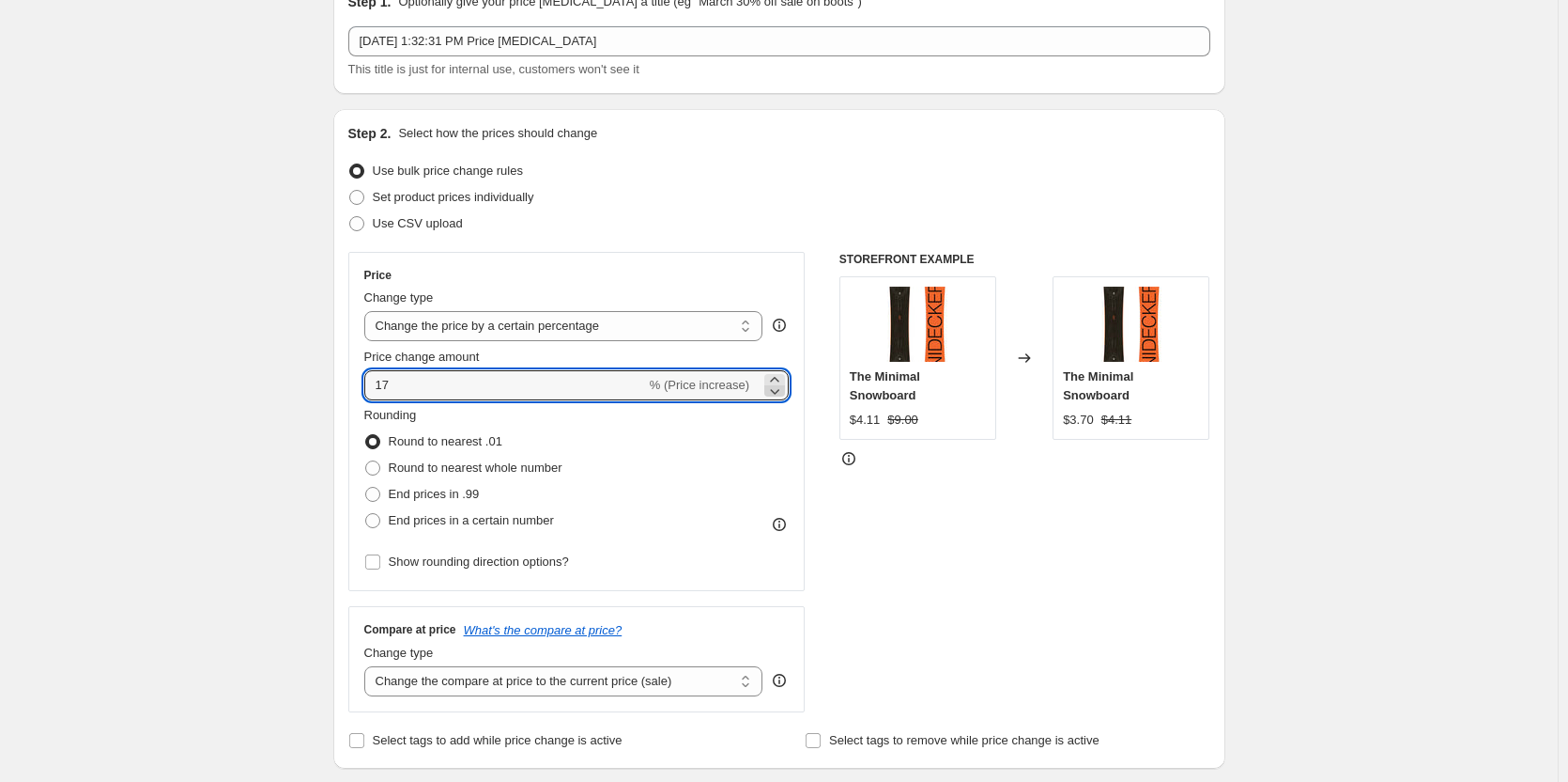
click at [778, 391] on icon at bounding box center [776, 391] width 10 height 6
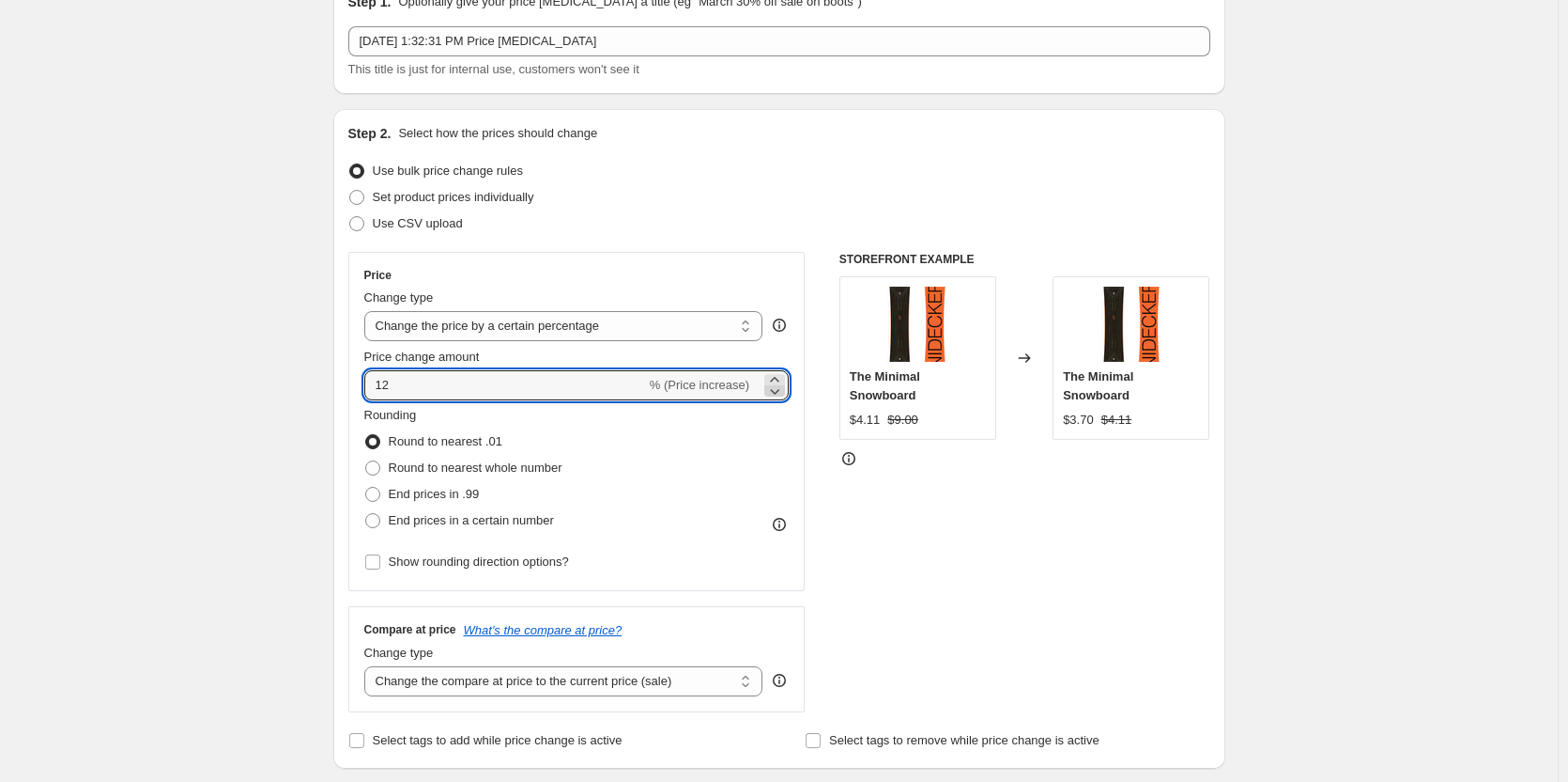
click at [778, 391] on icon at bounding box center [776, 391] width 10 height 6
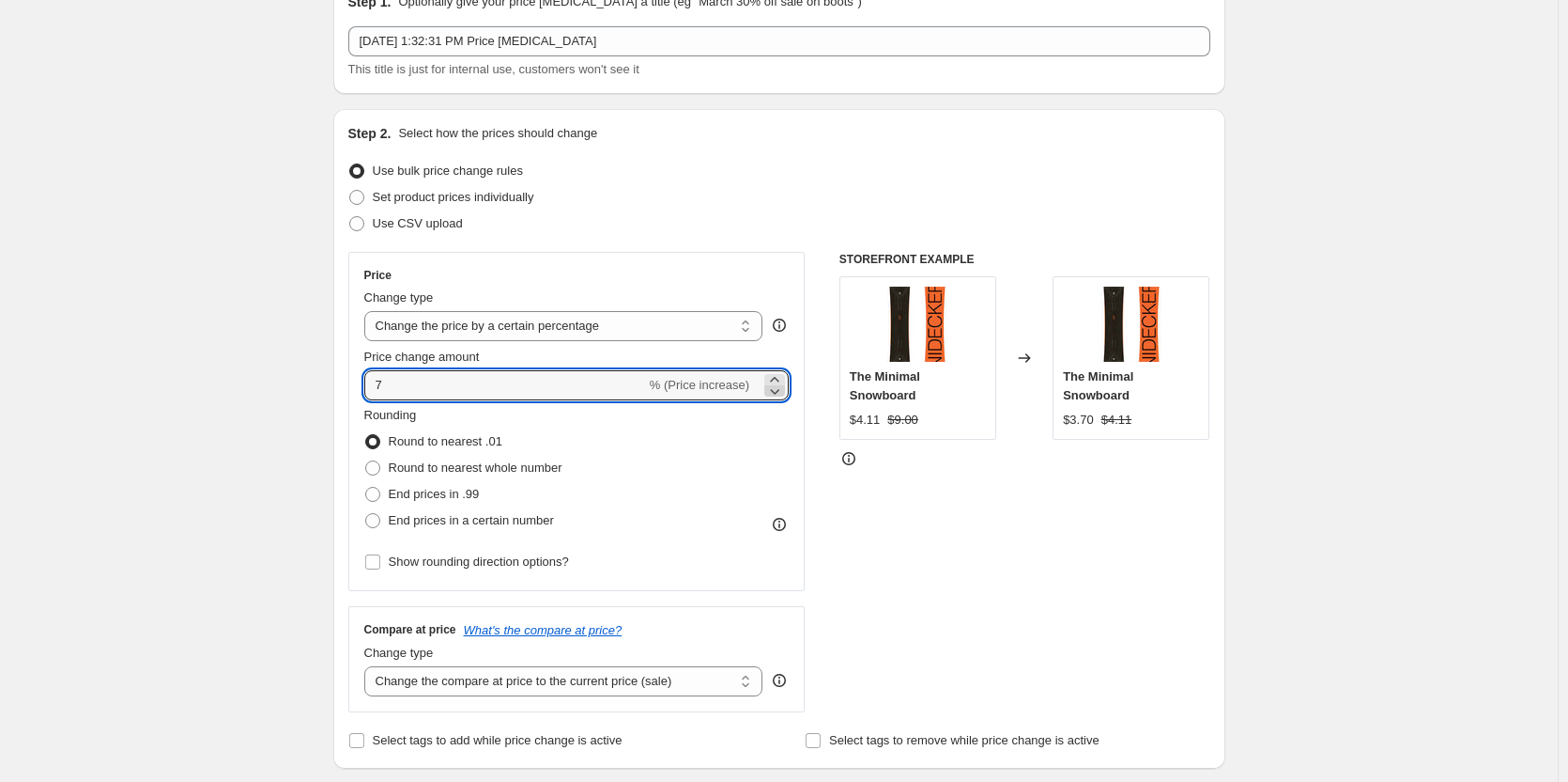
click at [778, 391] on icon at bounding box center [776, 391] width 10 height 6
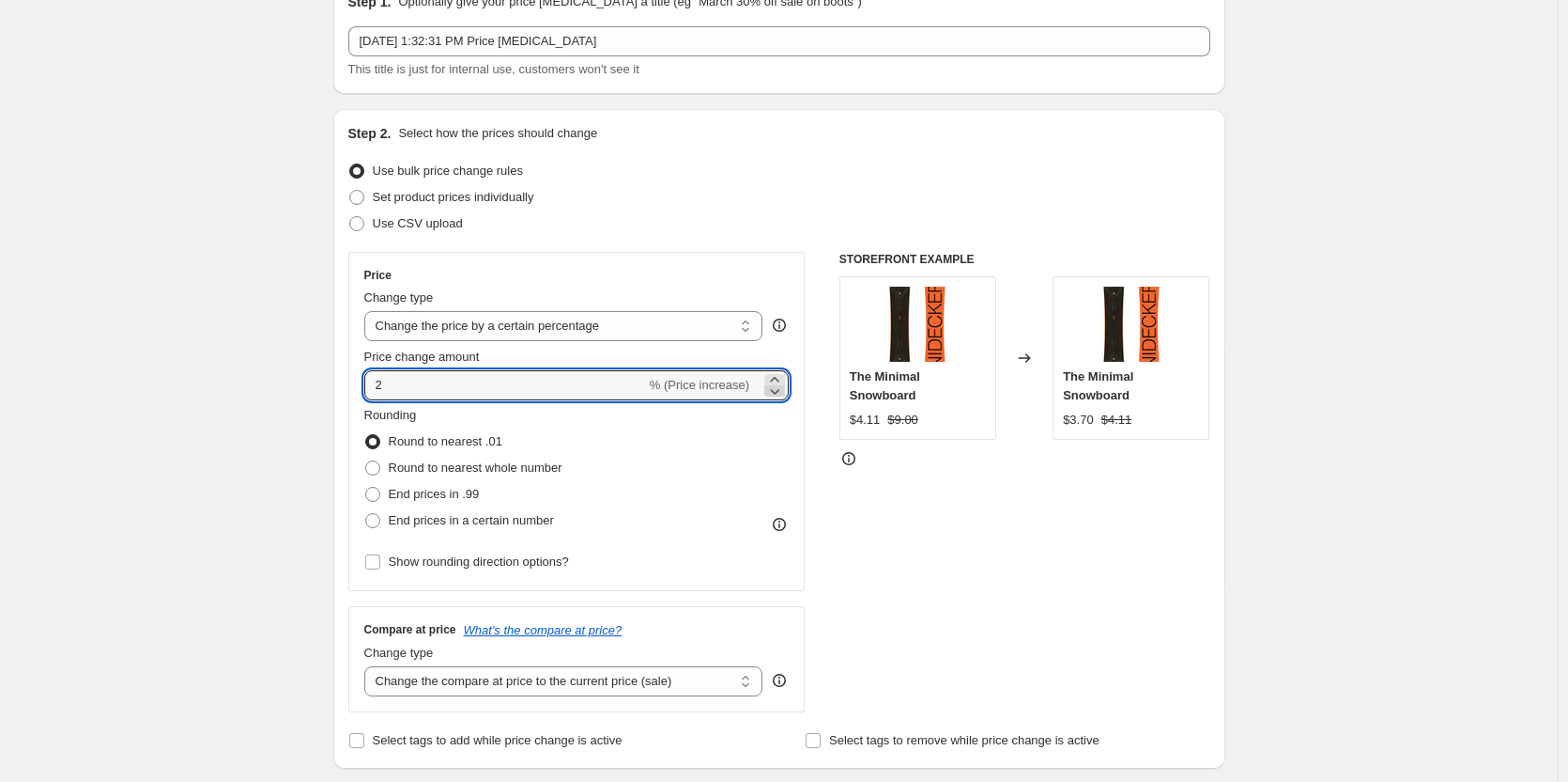
click at [778, 391] on icon at bounding box center [776, 391] width 10 height 6
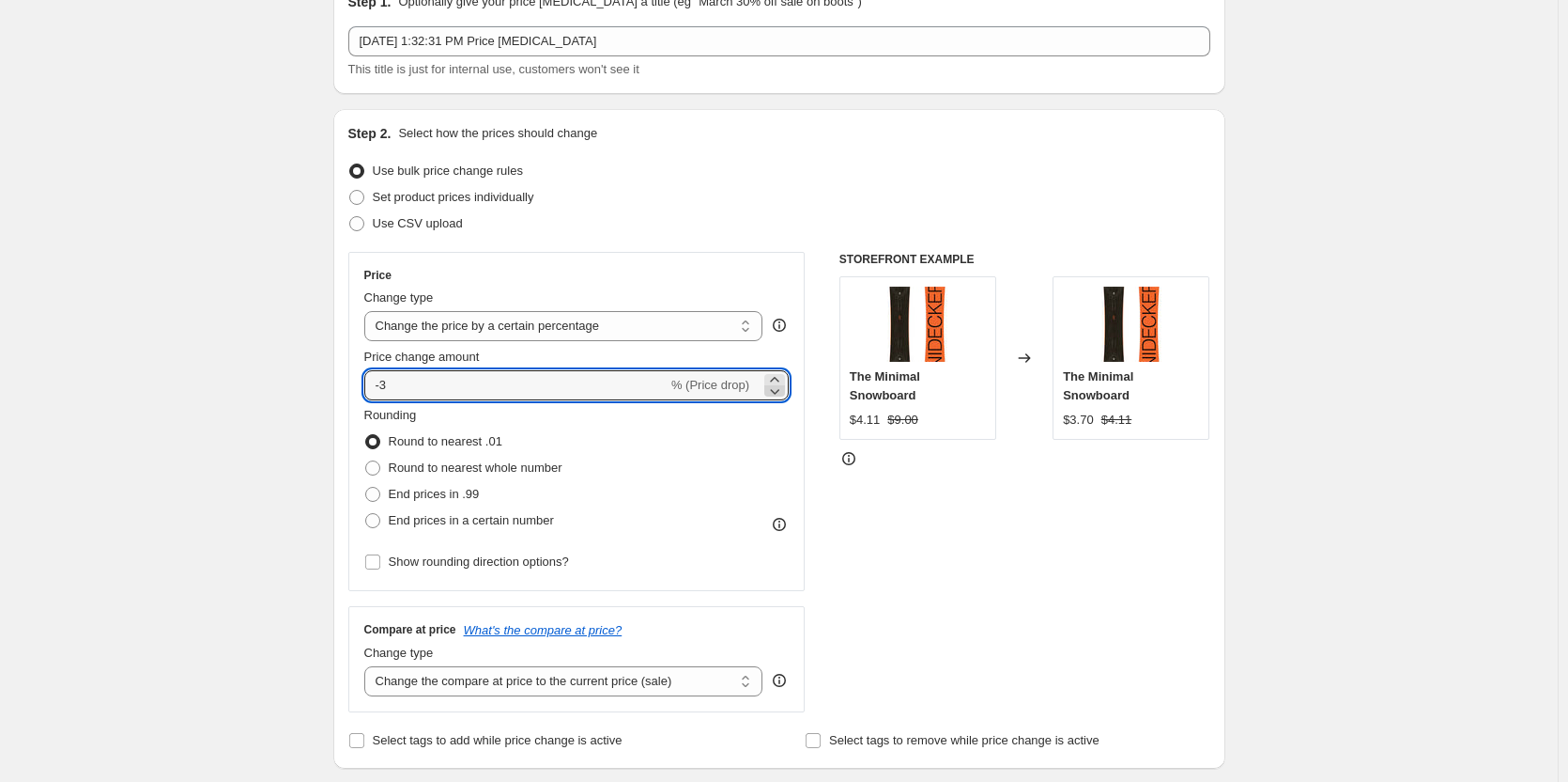
click at [778, 391] on icon at bounding box center [776, 391] width 10 height 6
type input "-5"
